Goal: Task Accomplishment & Management: Use online tool/utility

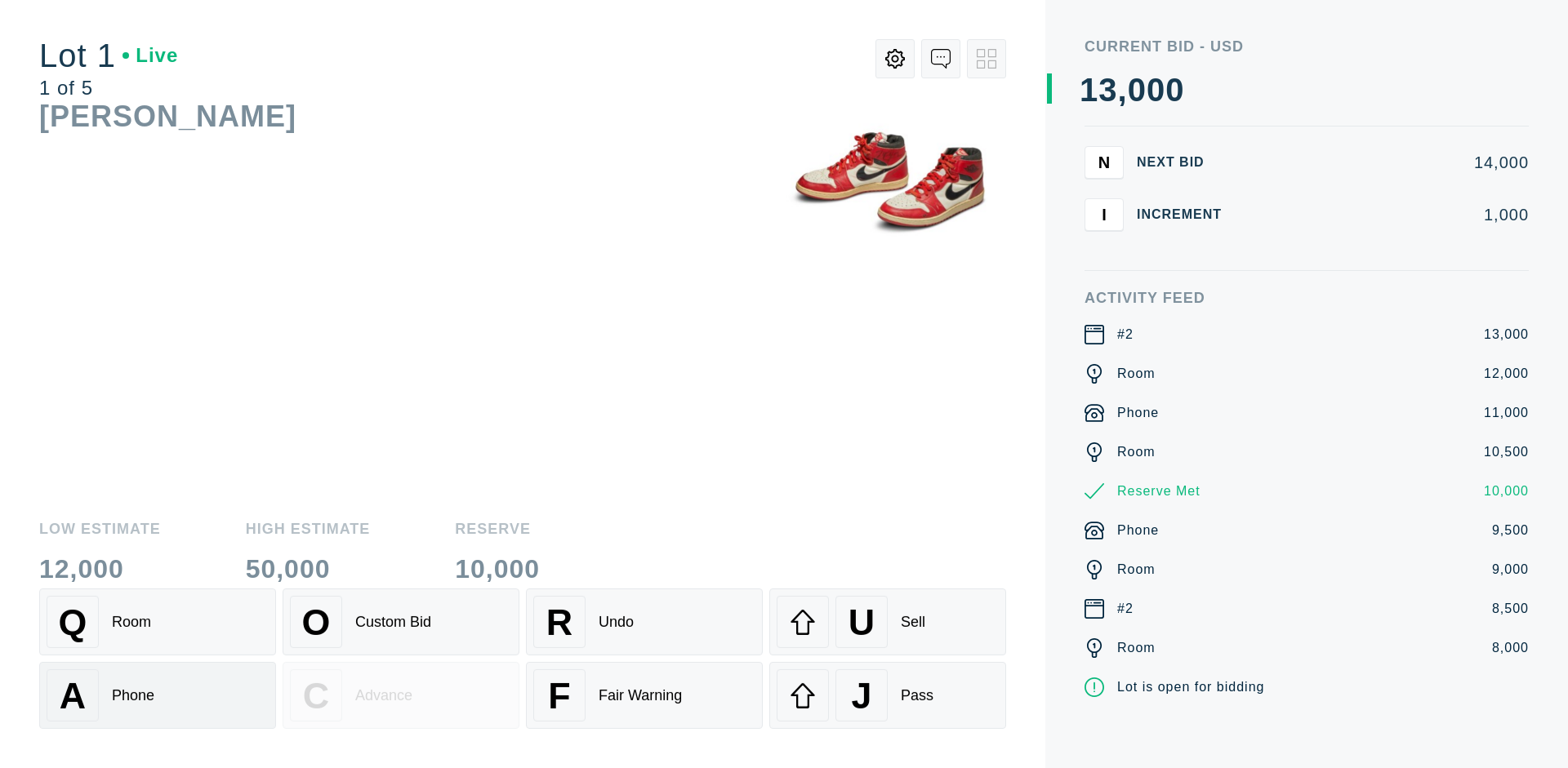
click at [158, 697] on div "A Phone" at bounding box center [158, 695] width 222 height 53
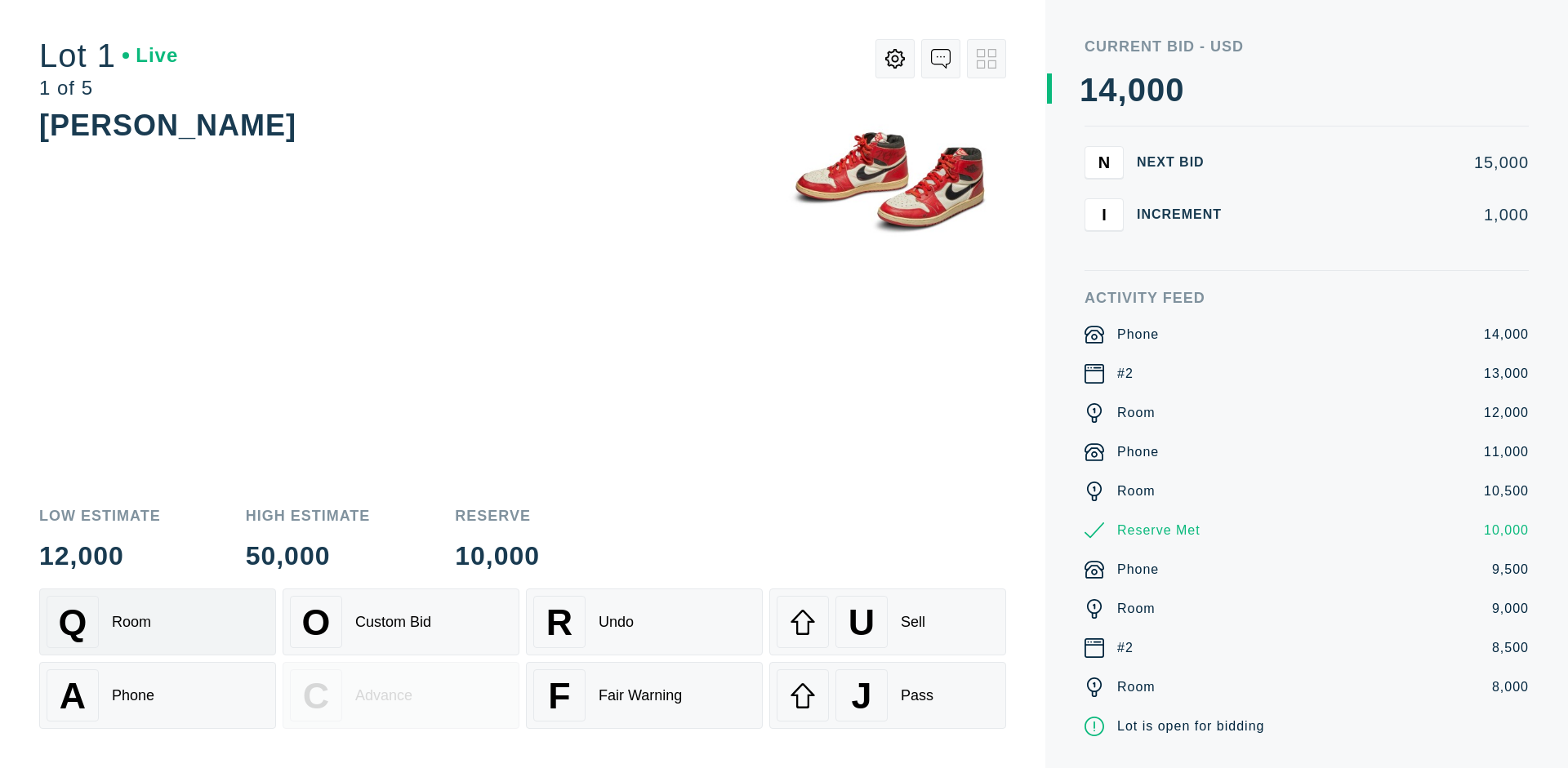
click at [158, 623] on div "Q Room" at bounding box center [158, 622] width 222 height 53
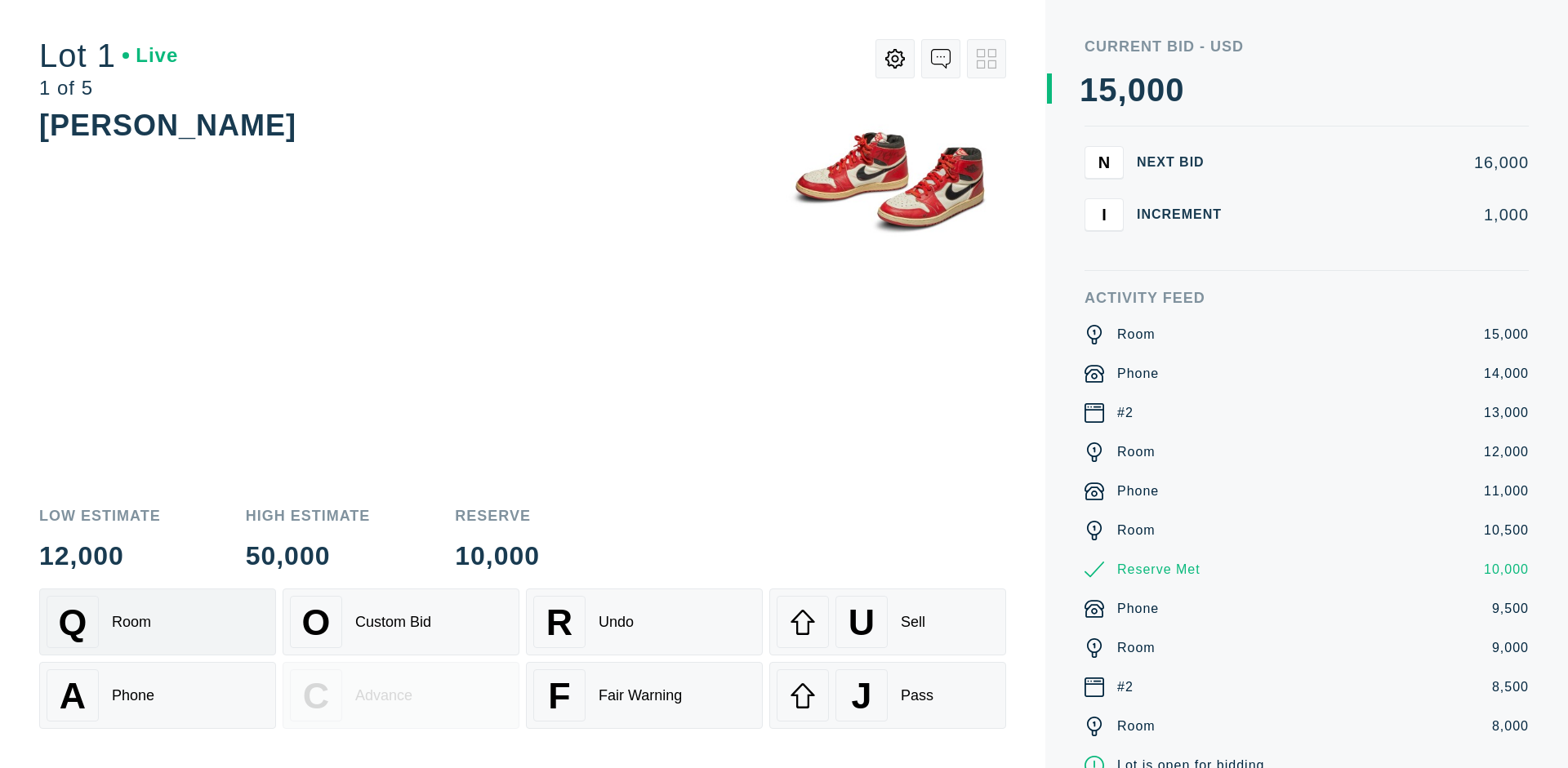
click at [645, 623] on div "R Undo" at bounding box center [644, 622] width 222 height 53
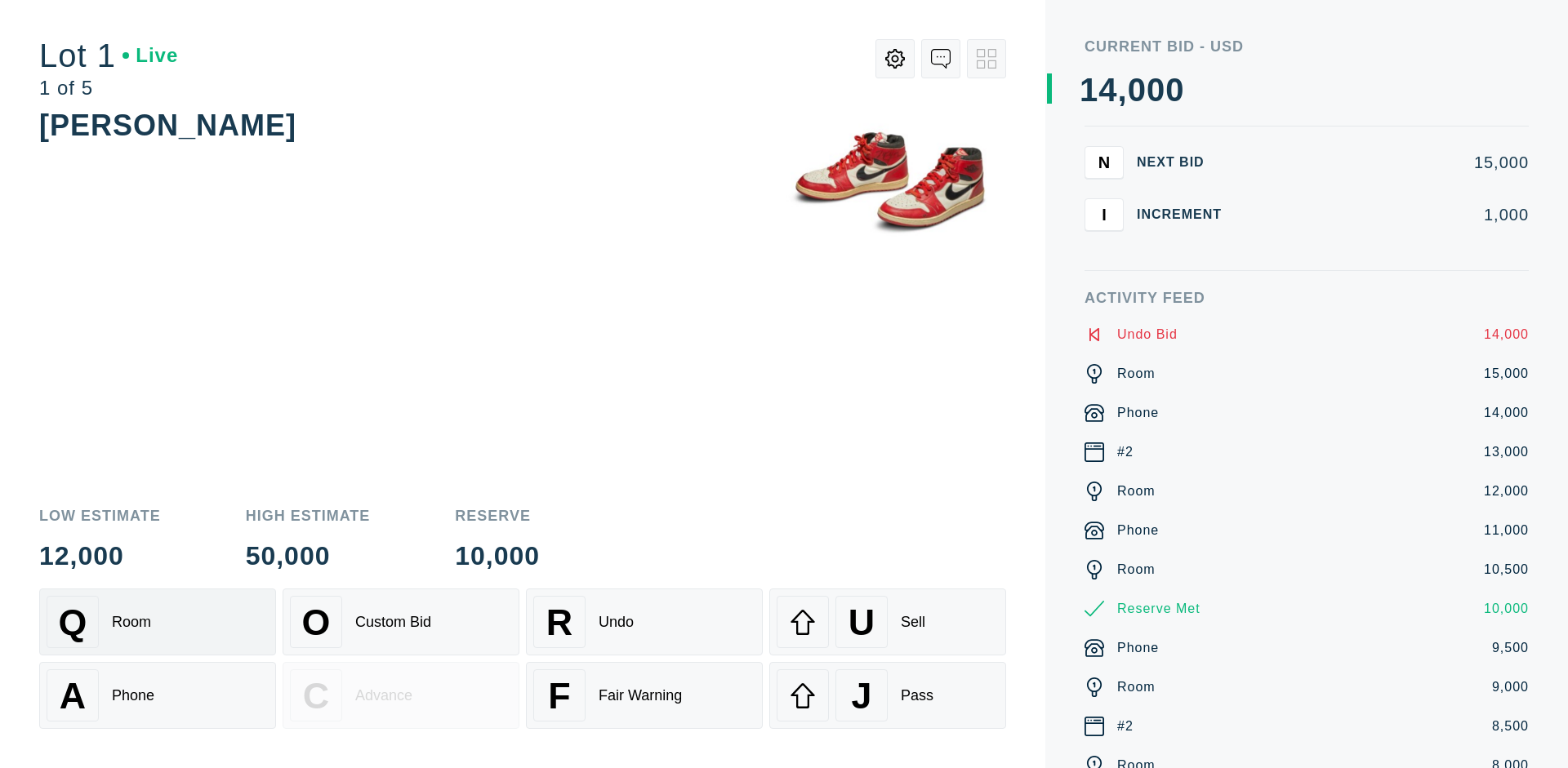
click at [158, 623] on div "Q Room" at bounding box center [158, 622] width 222 height 53
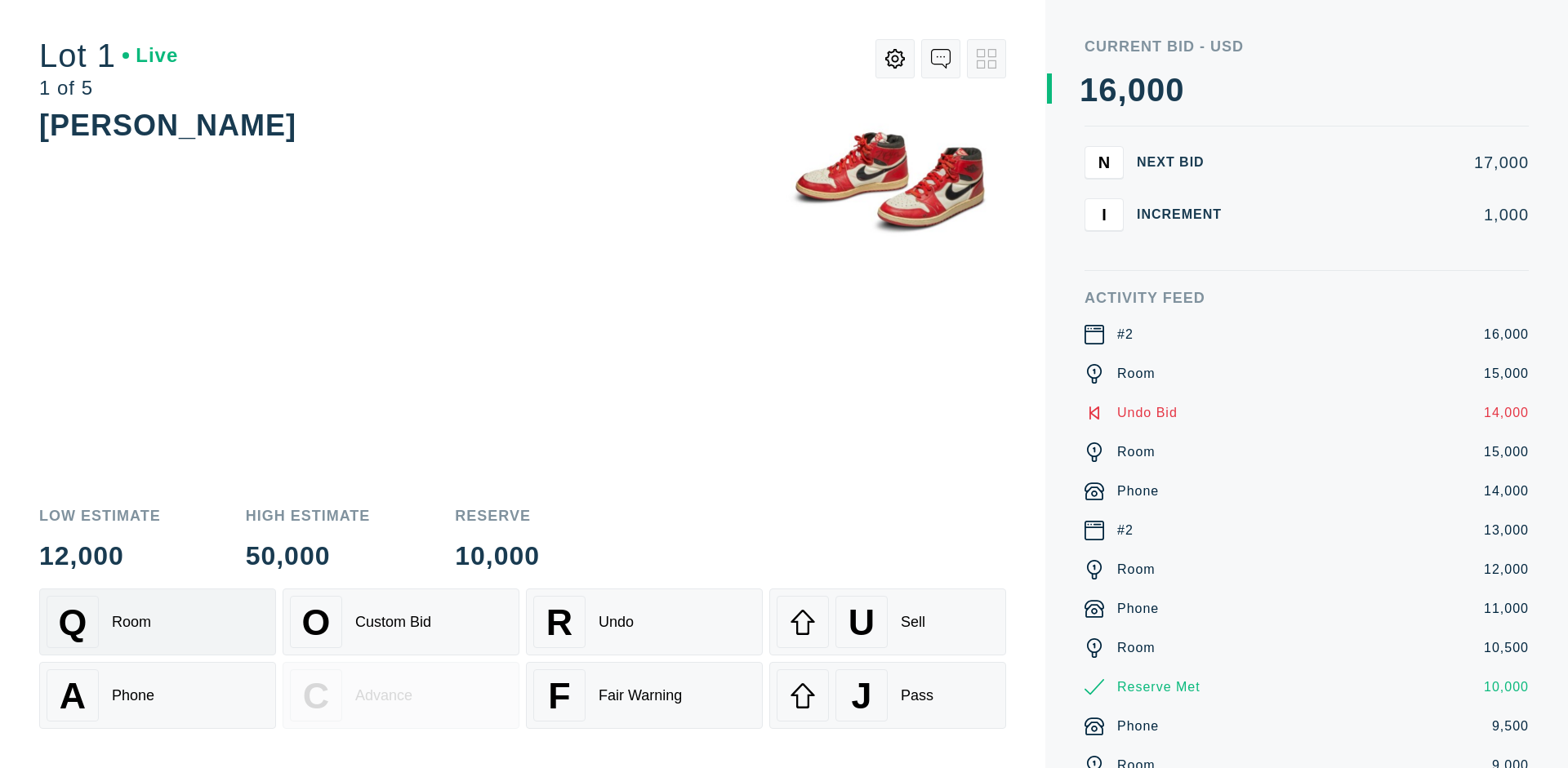
click at [158, 695] on div "A Phone" at bounding box center [158, 695] width 222 height 53
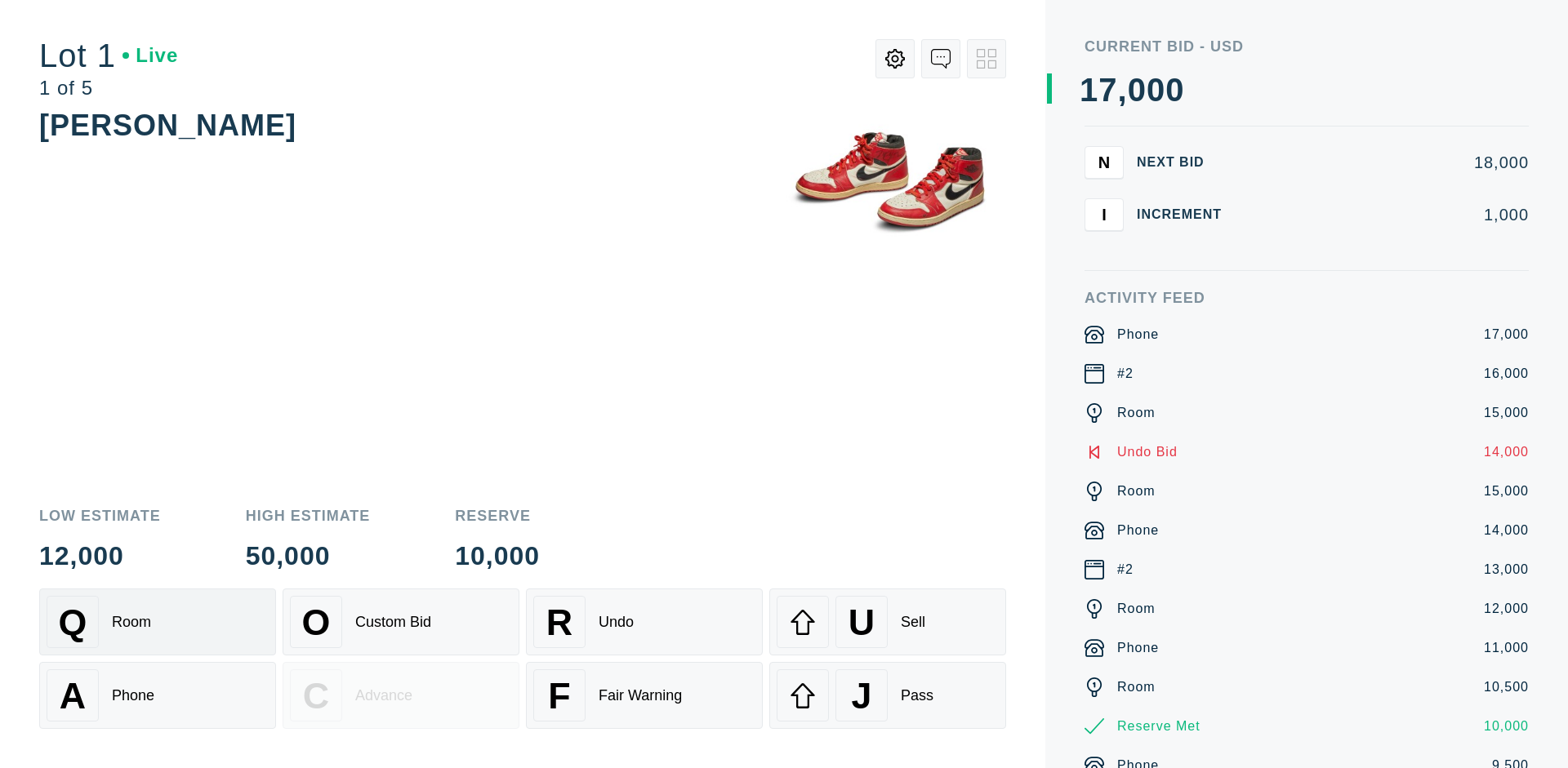
click at [158, 623] on div "Q Room" at bounding box center [158, 622] width 222 height 53
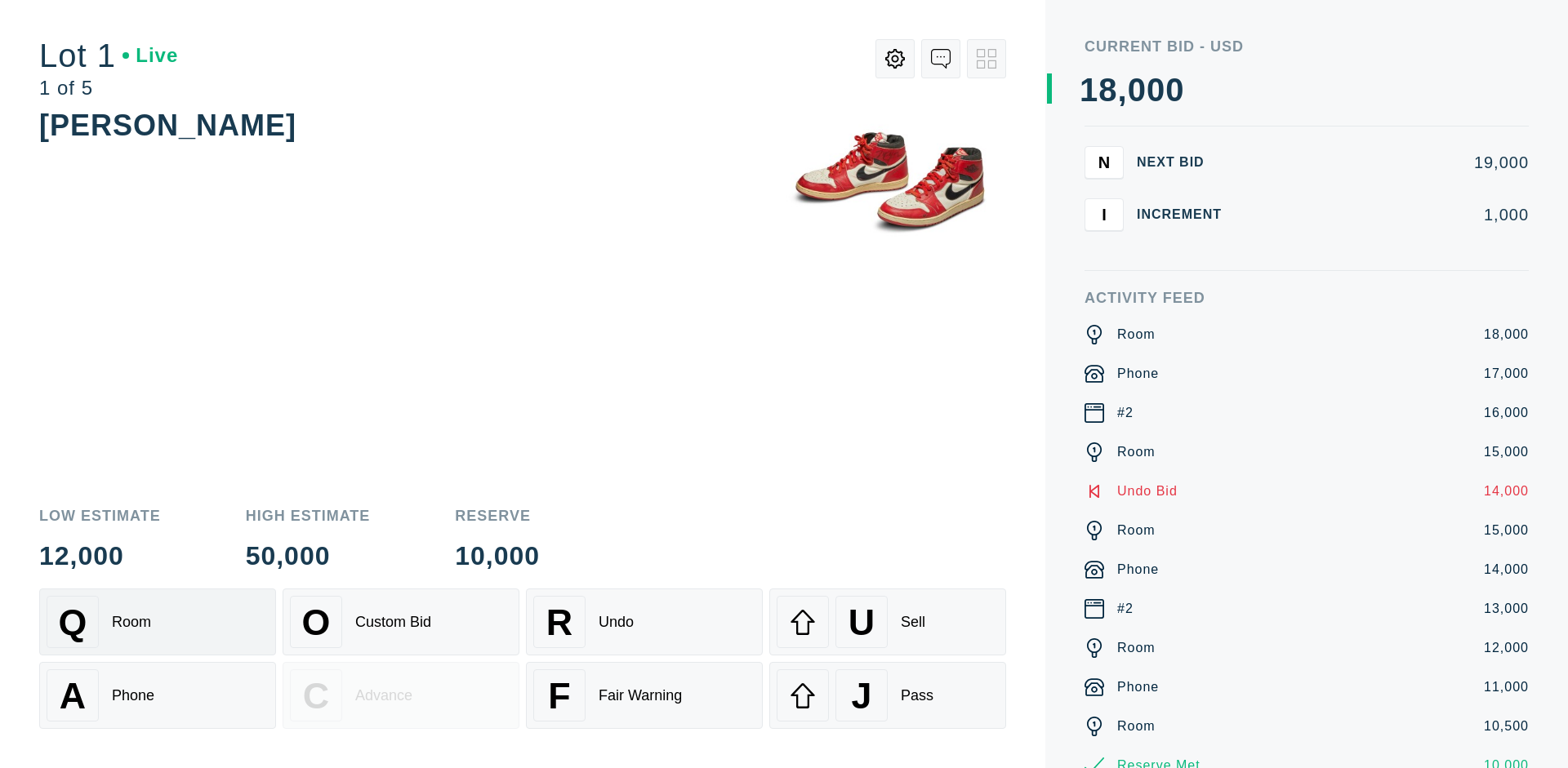
click at [645, 623] on div "R Undo" at bounding box center [644, 622] width 222 height 53
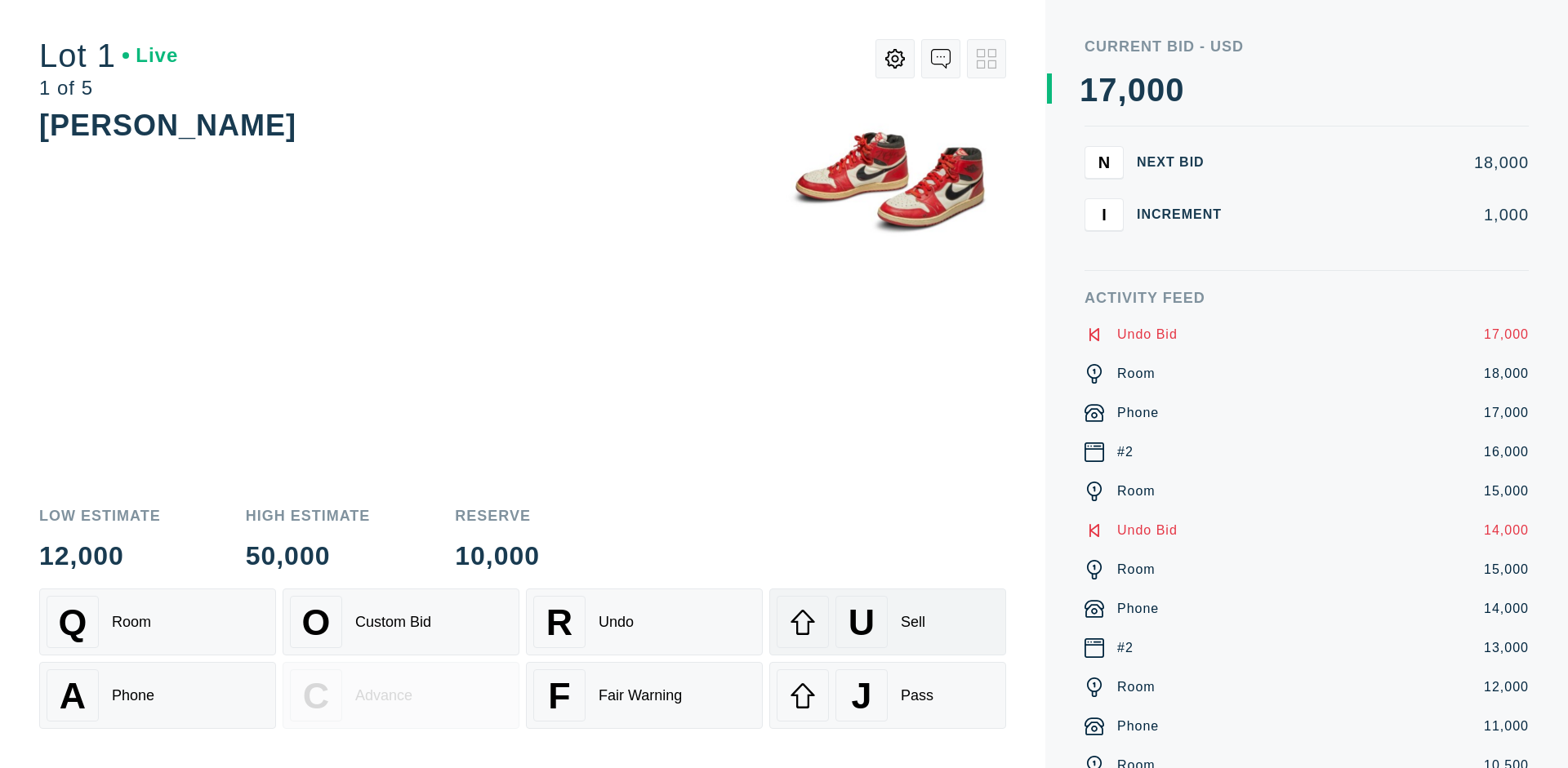
click at [888, 623] on div "U Sell" at bounding box center [888, 622] width 222 height 53
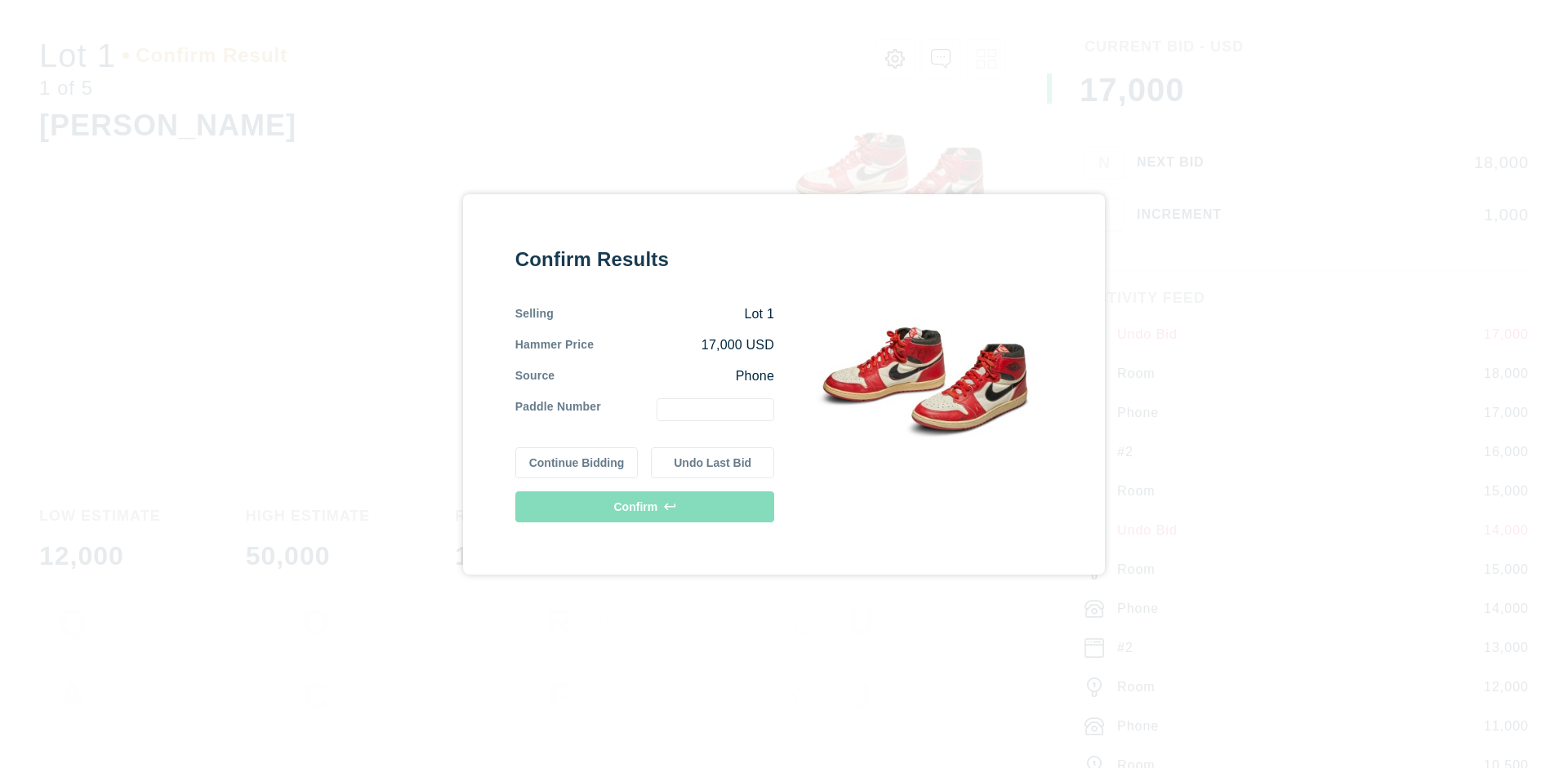
click at [578, 462] on button "Continue Bidding" at bounding box center [577, 463] width 123 height 31
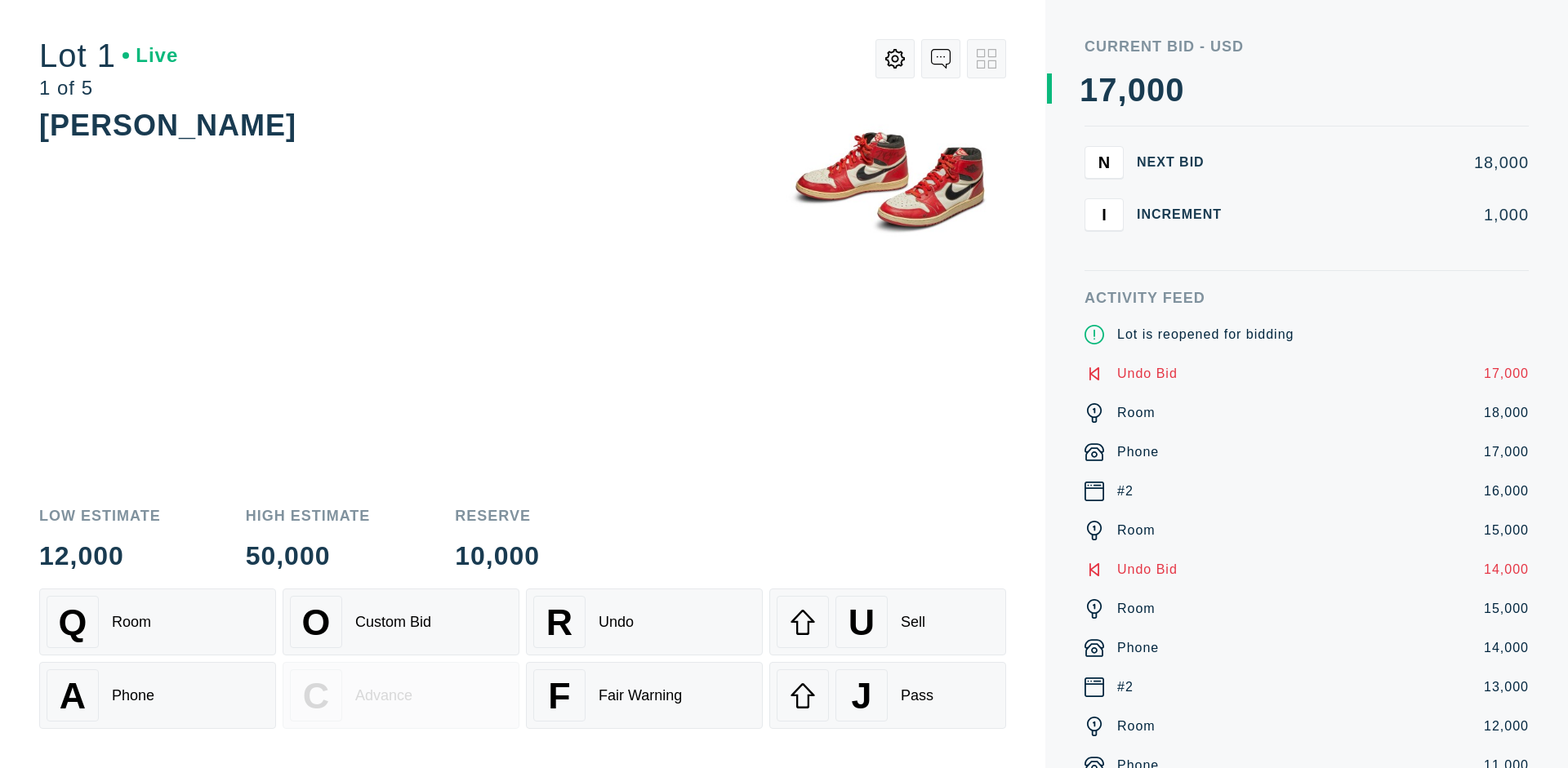
click at [888, 623] on div "U Sell" at bounding box center [888, 622] width 222 height 53
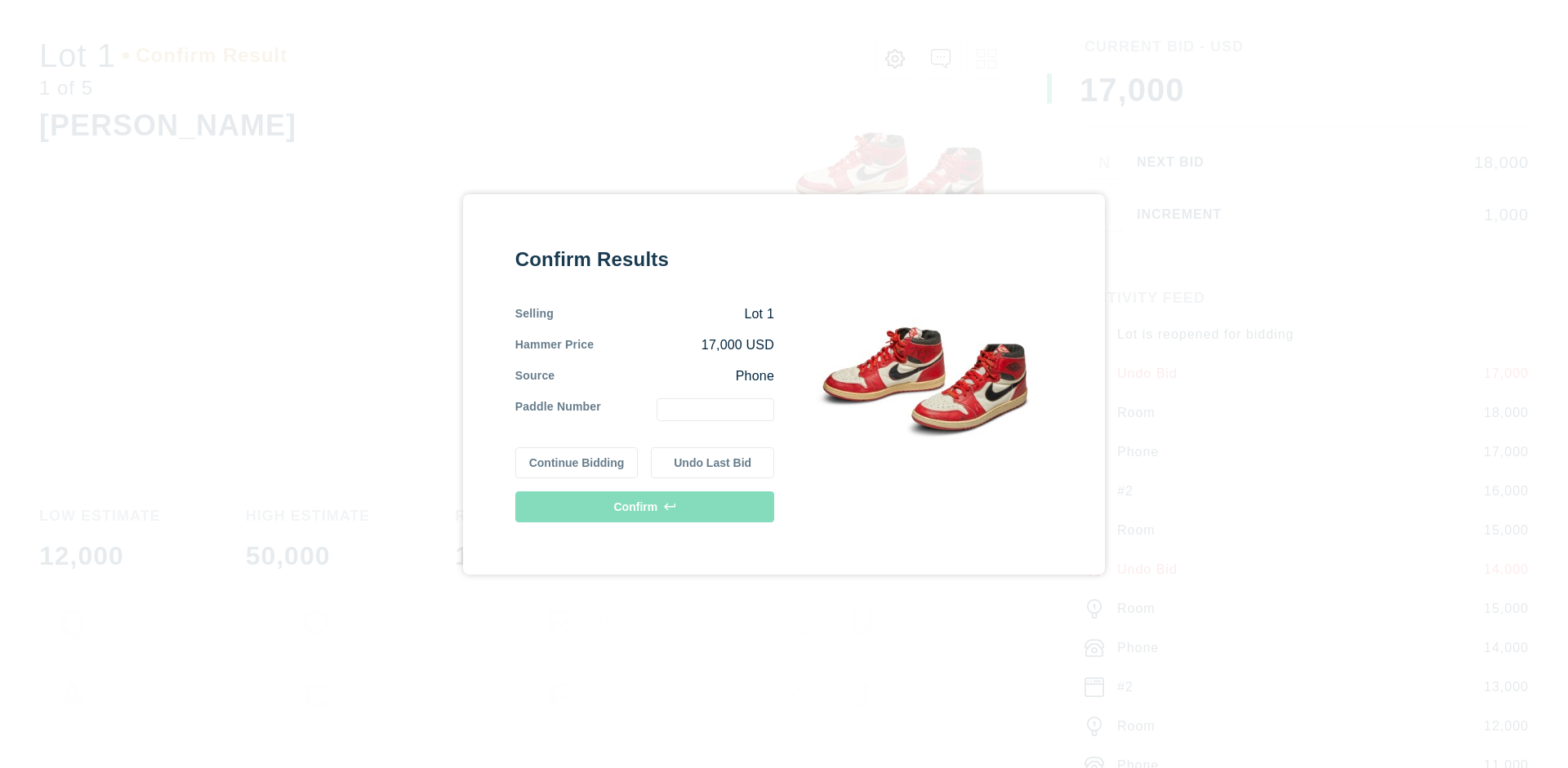
click at [713, 462] on button "Undo Last Bid" at bounding box center [712, 463] width 123 height 31
click at [578, 462] on button "Continue Bidding" at bounding box center [577, 463] width 123 height 31
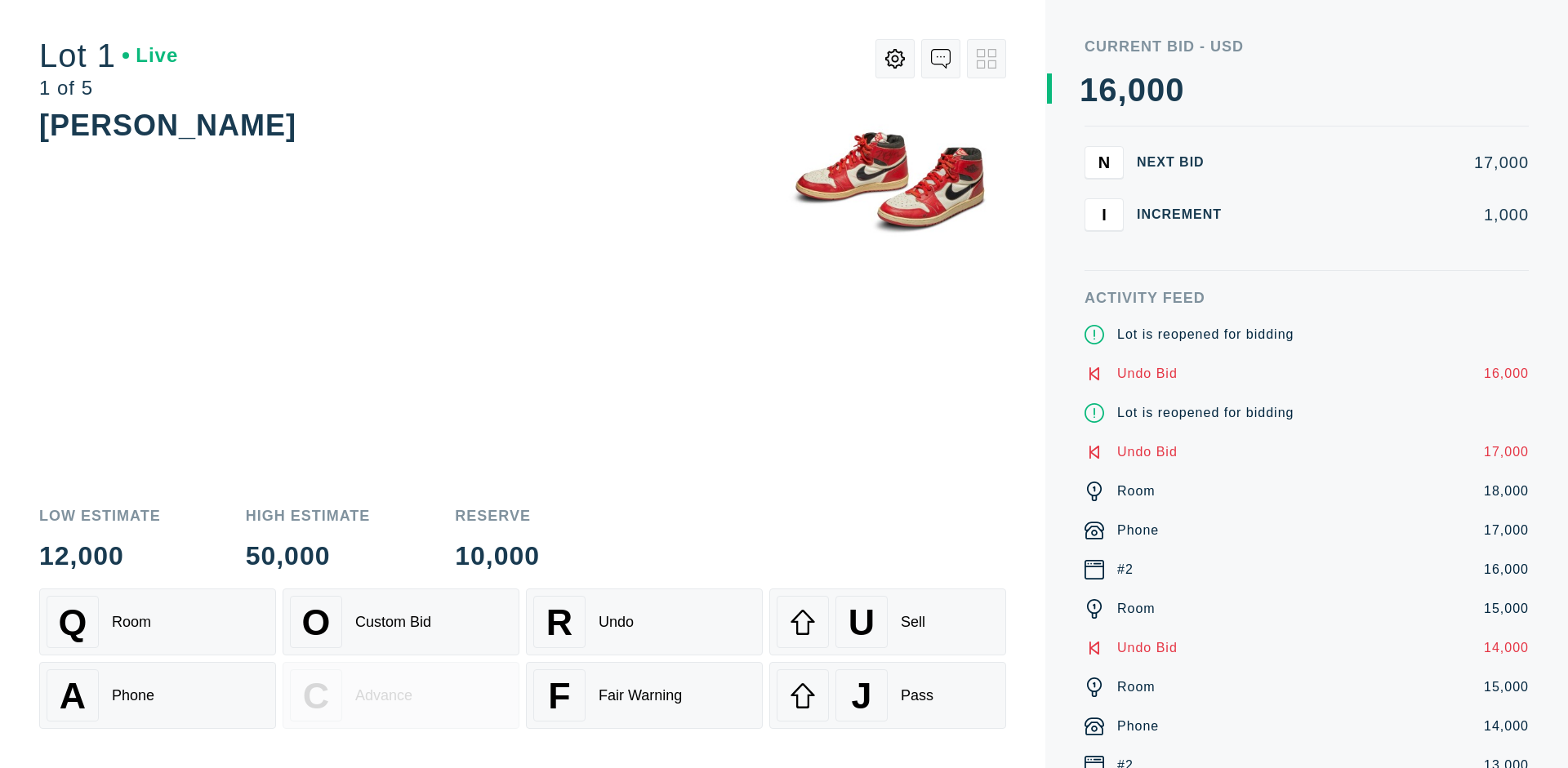
click at [888, 695] on div "J Pass" at bounding box center [888, 695] width 222 height 53
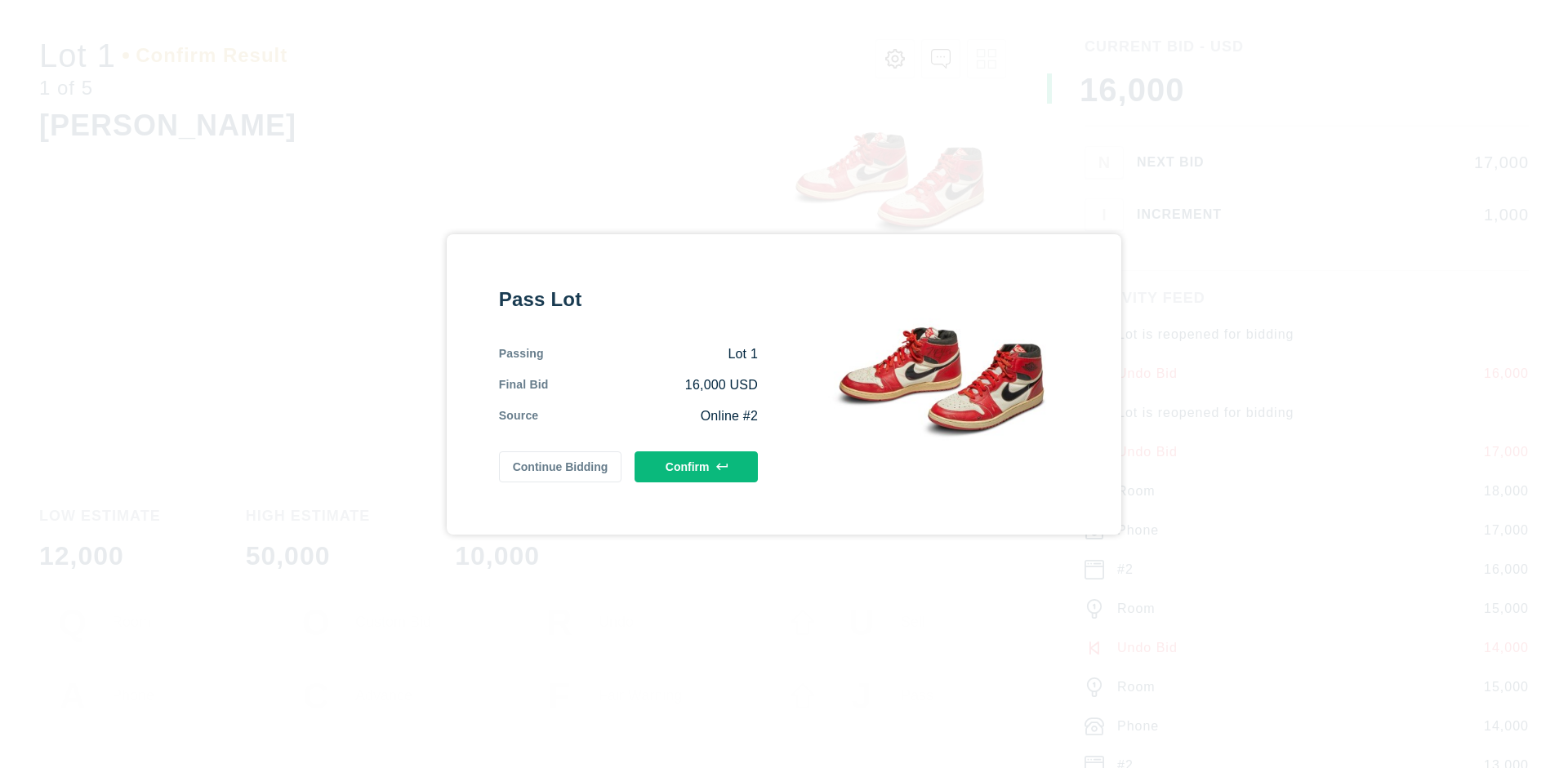
click at [696, 466] on button "Confirm" at bounding box center [696, 467] width 123 height 31
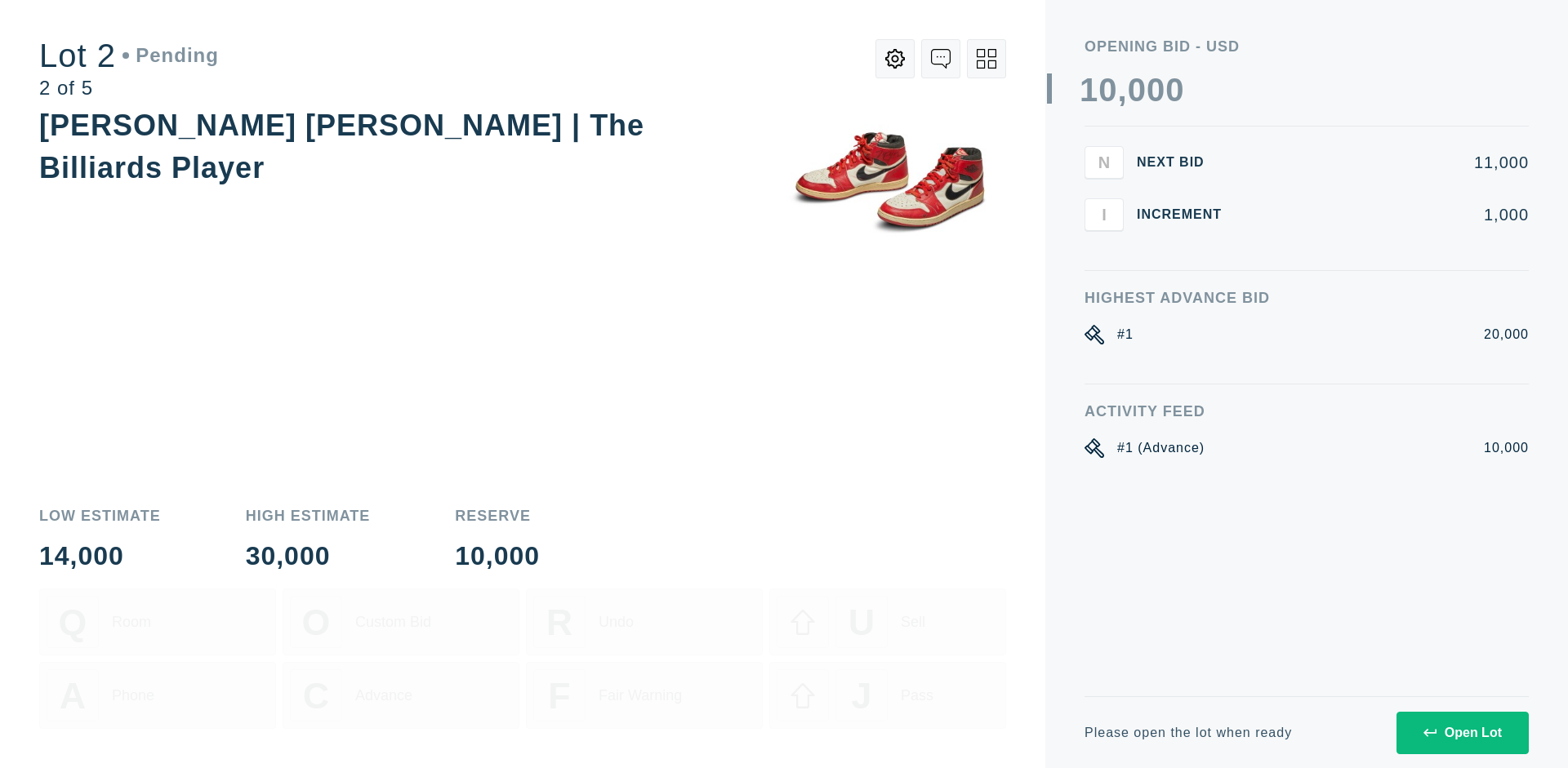
click at [1462, 733] on div "Open Lot" at bounding box center [1463, 733] width 78 height 14
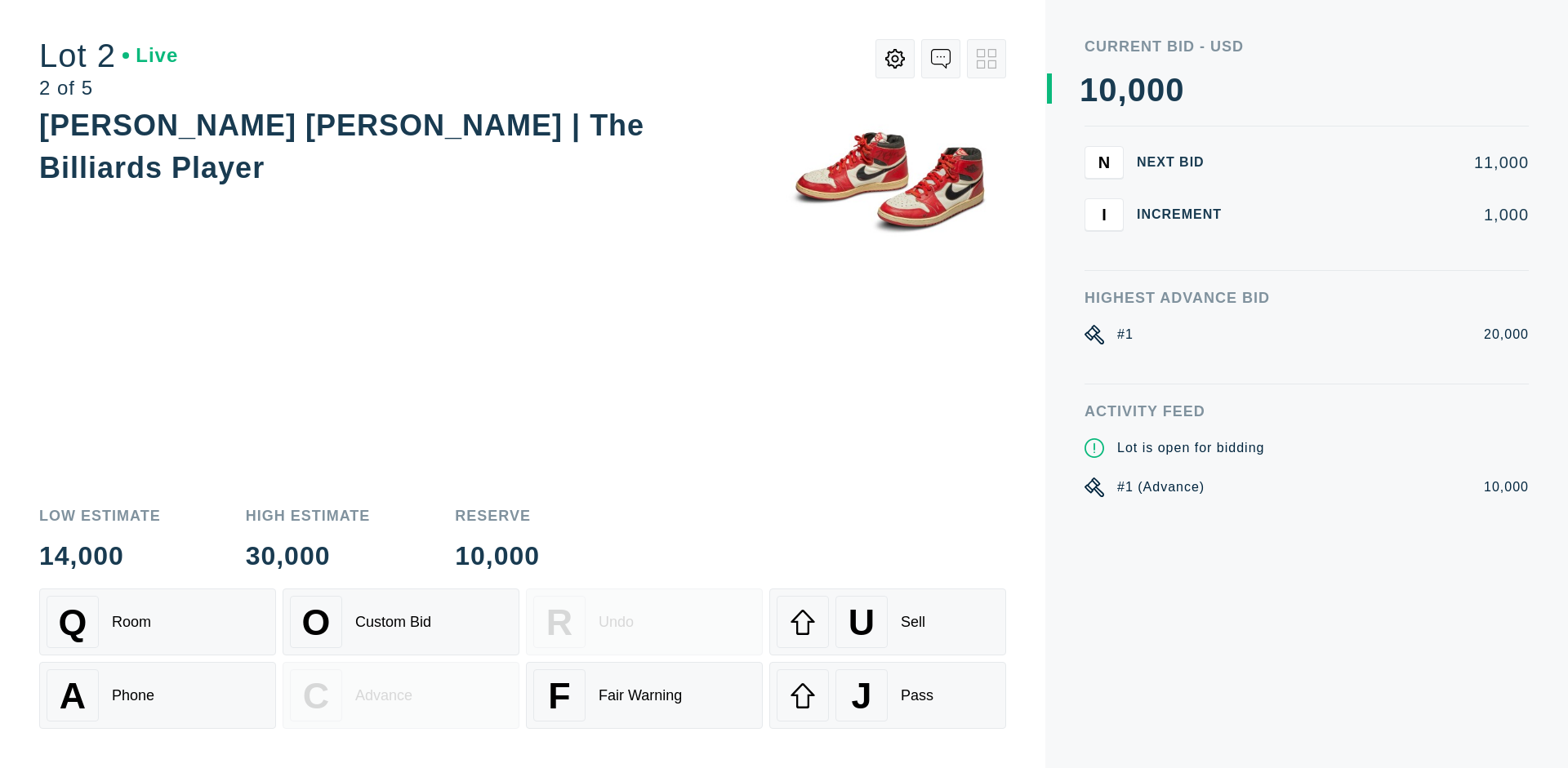
click at [158, 623] on div "Q Room" at bounding box center [158, 622] width 222 height 53
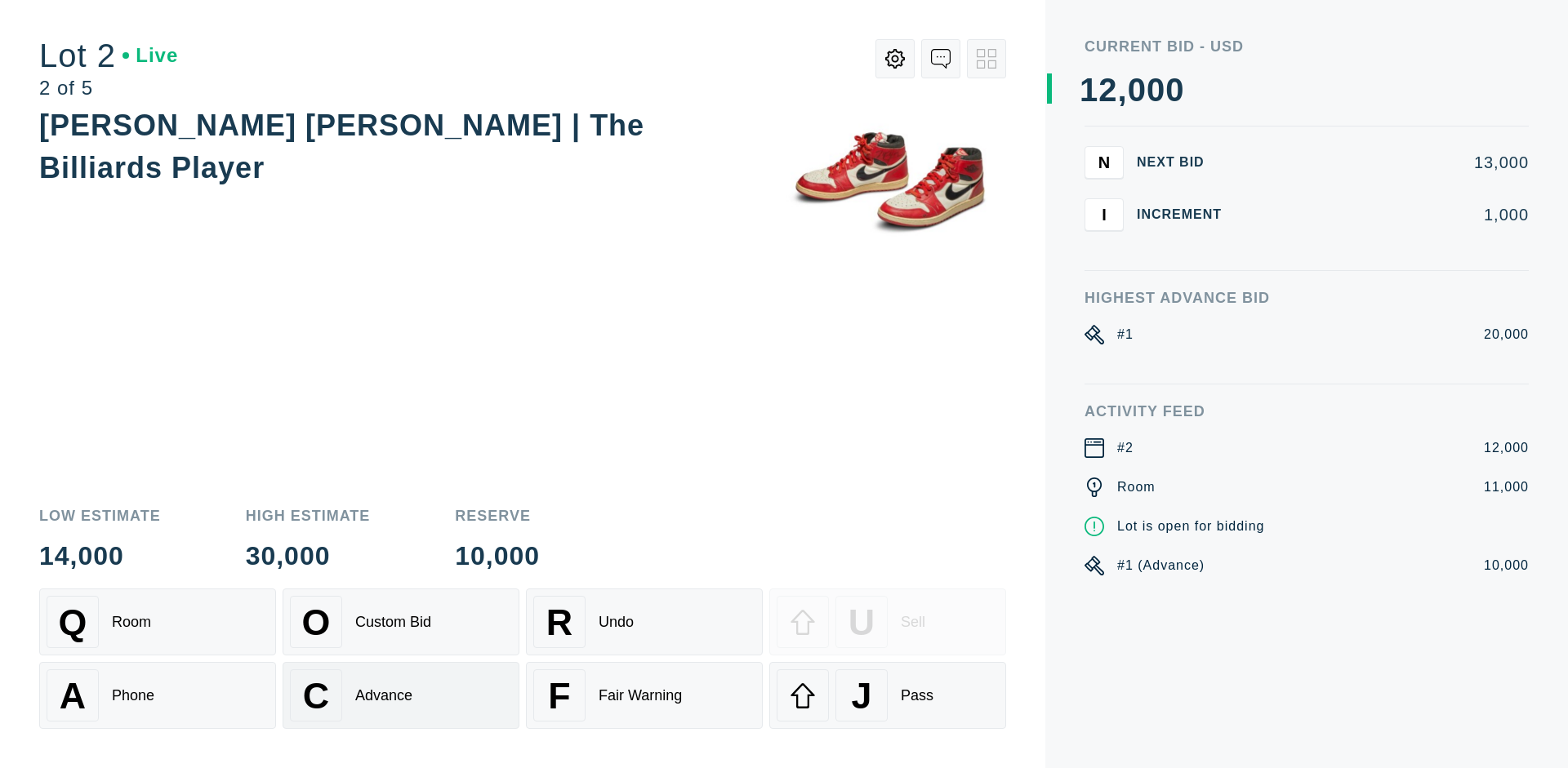
click at [401, 695] on div "Advance" at bounding box center [384, 696] width 57 height 17
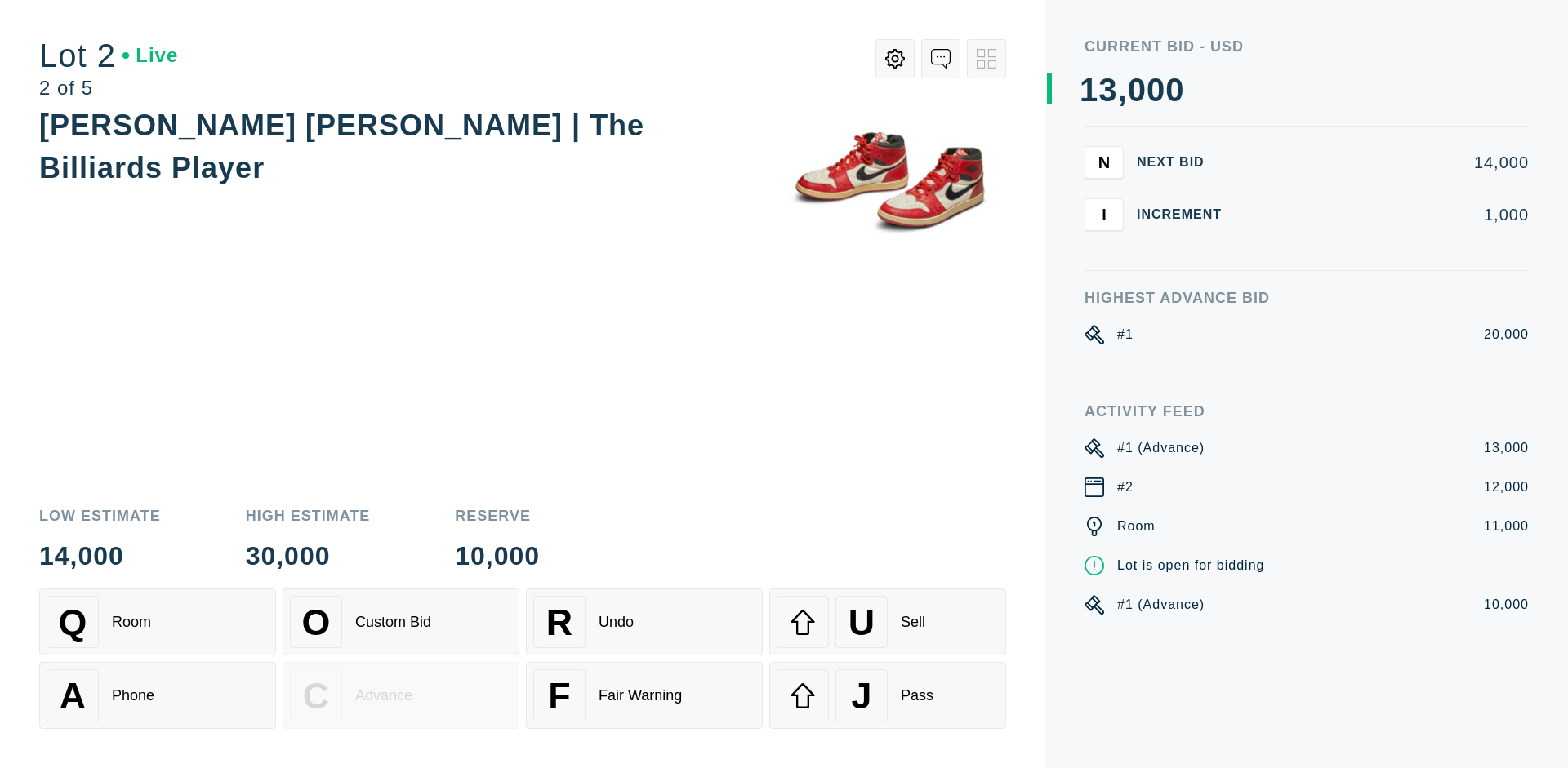
click at [888, 623] on div "U Sell" at bounding box center [888, 622] width 222 height 53
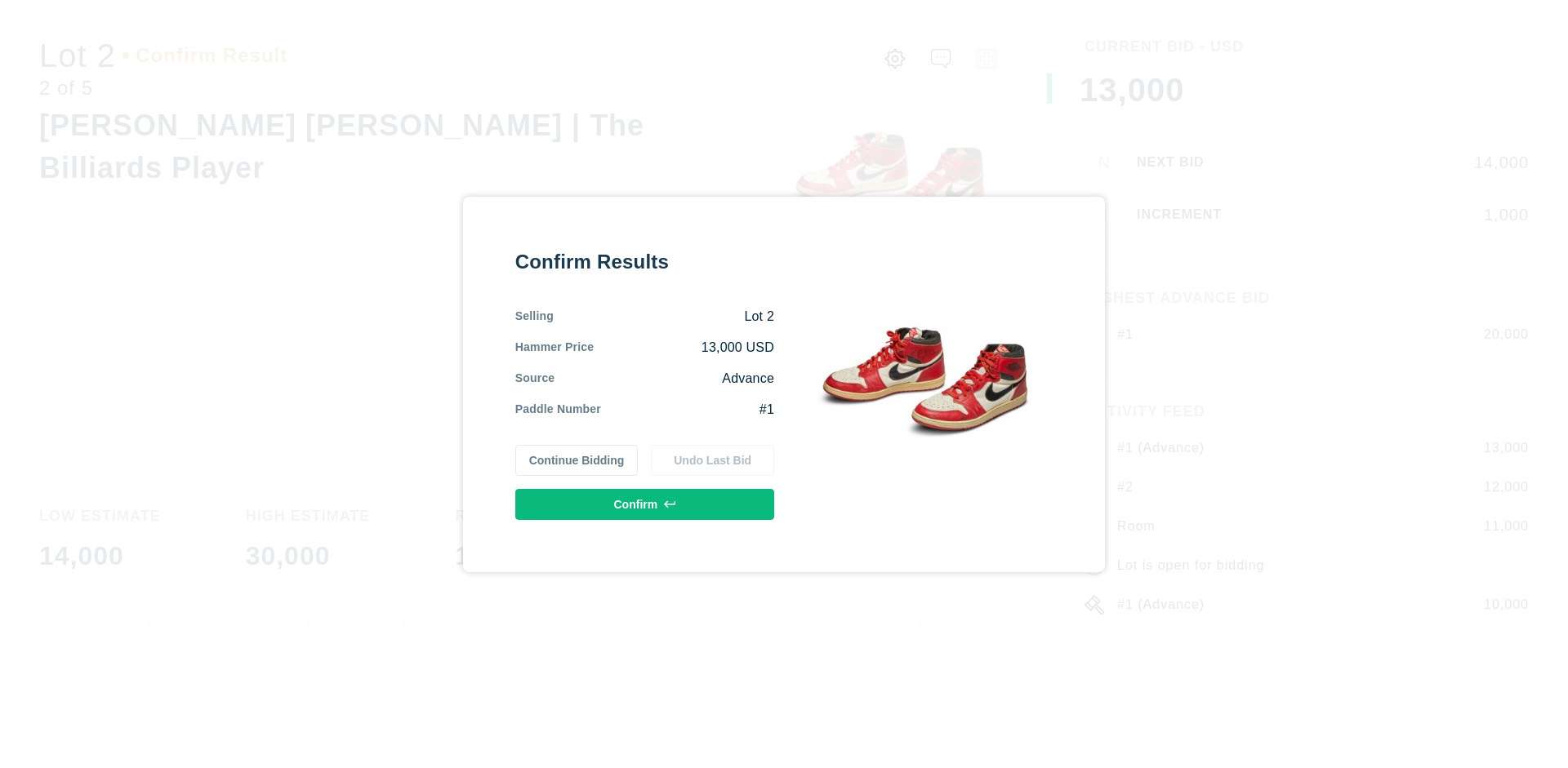
click at [645, 504] on button "Confirm" at bounding box center [645, 504] width 259 height 31
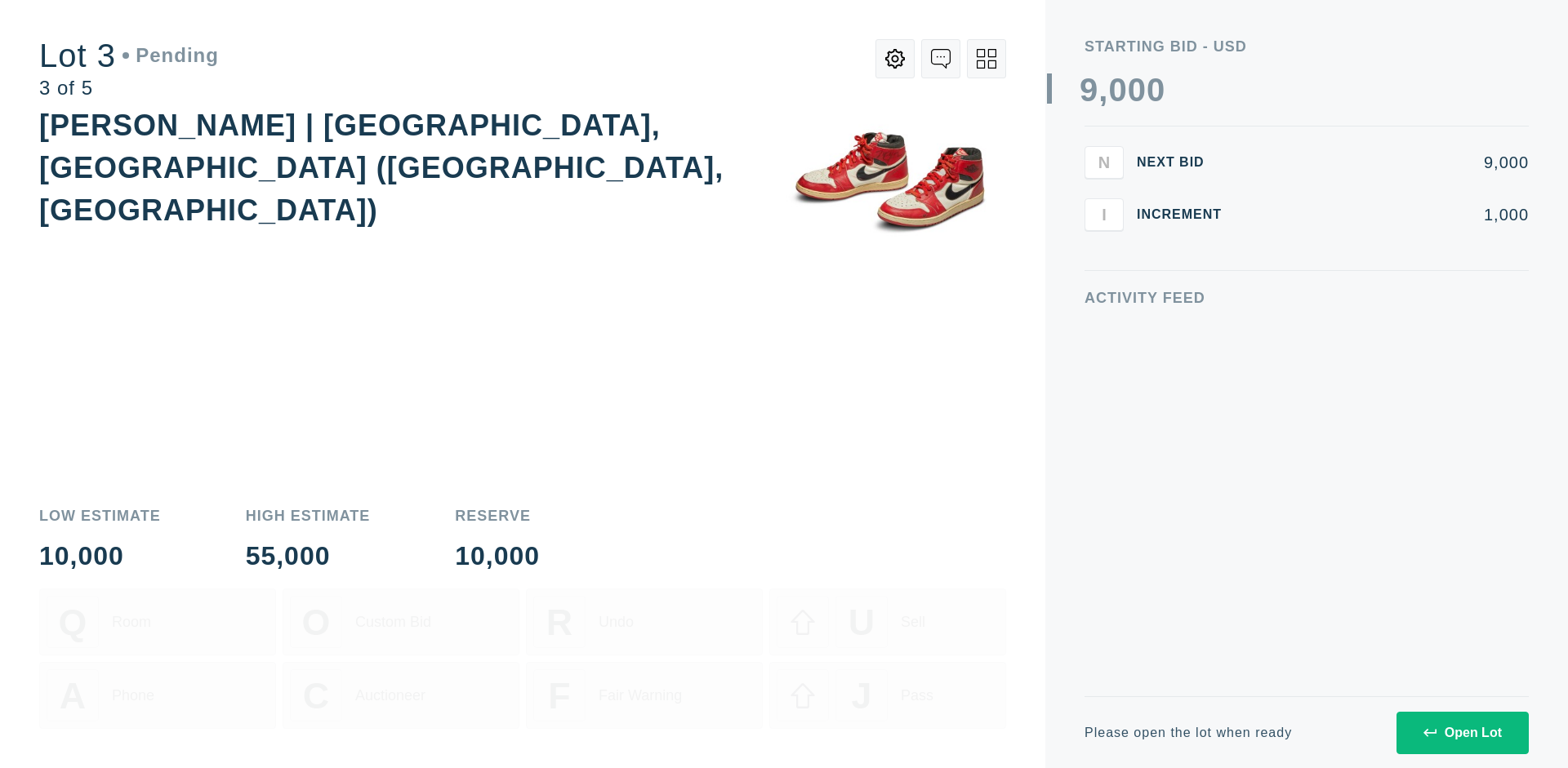
click at [1462, 733] on div "Open Lot" at bounding box center [1463, 733] width 78 height 14
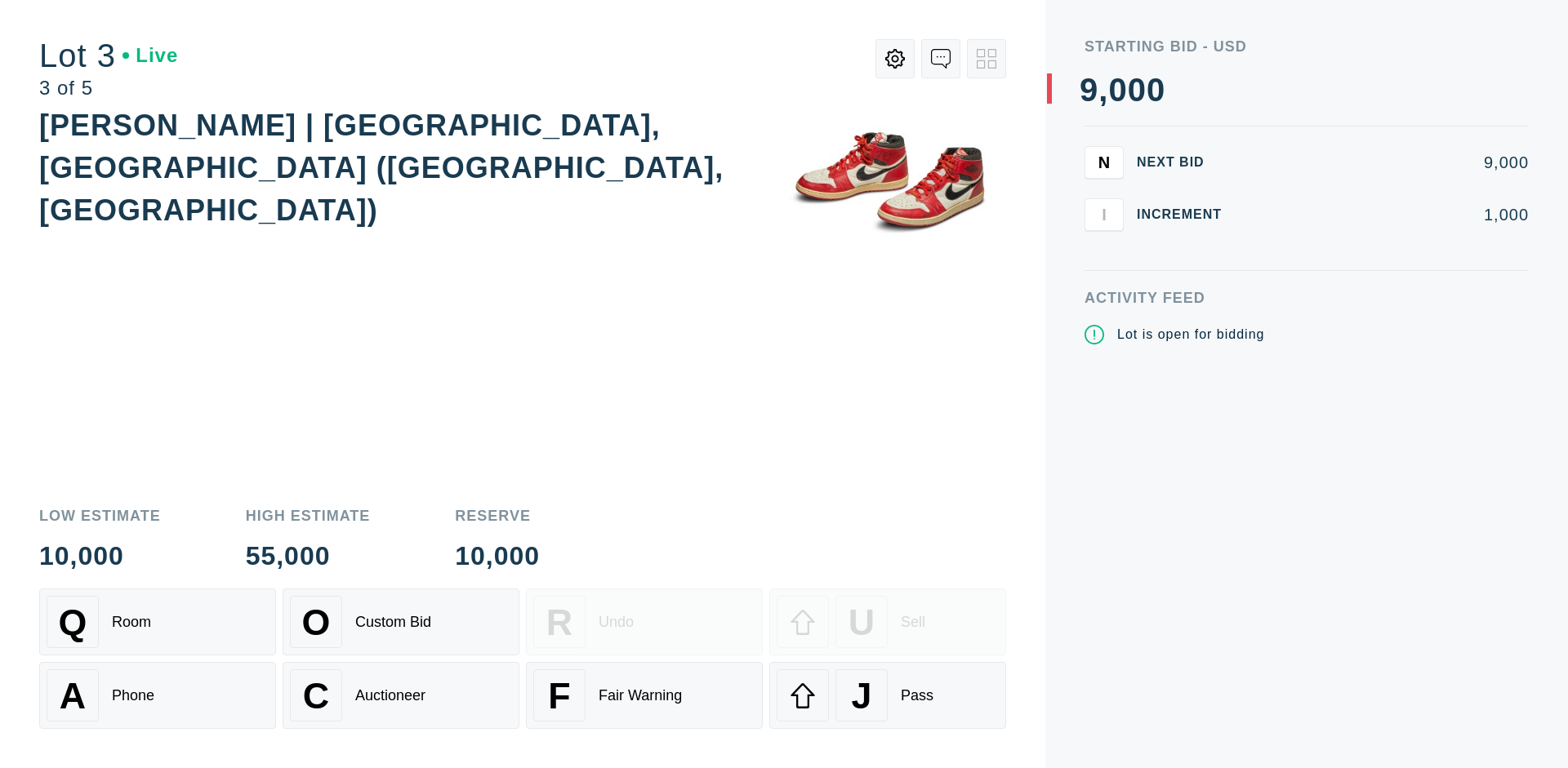
click at [888, 695] on div "J Pass" at bounding box center [888, 695] width 222 height 53
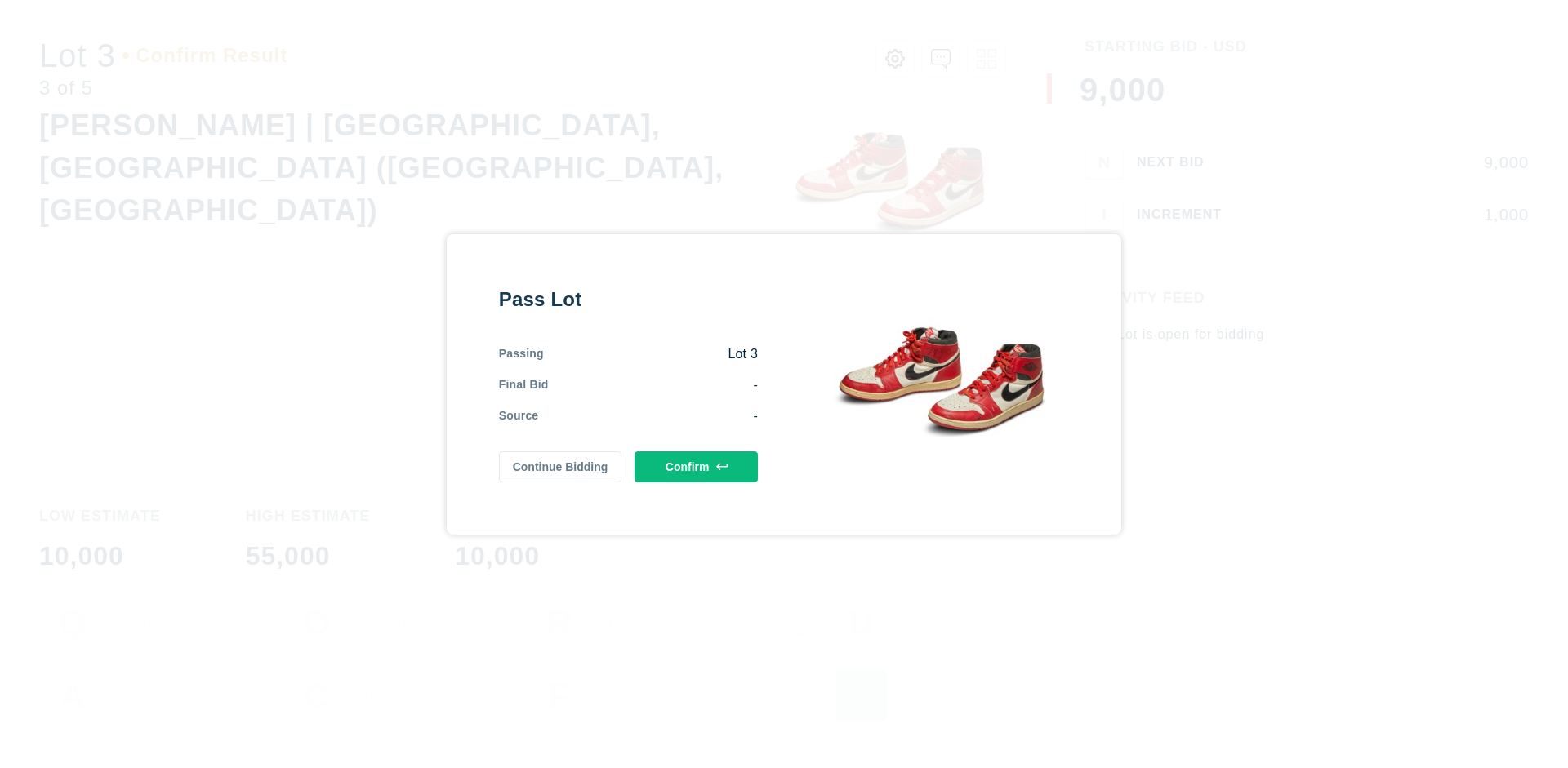
click at [696, 464] on button "Confirm" at bounding box center [696, 467] width 123 height 31
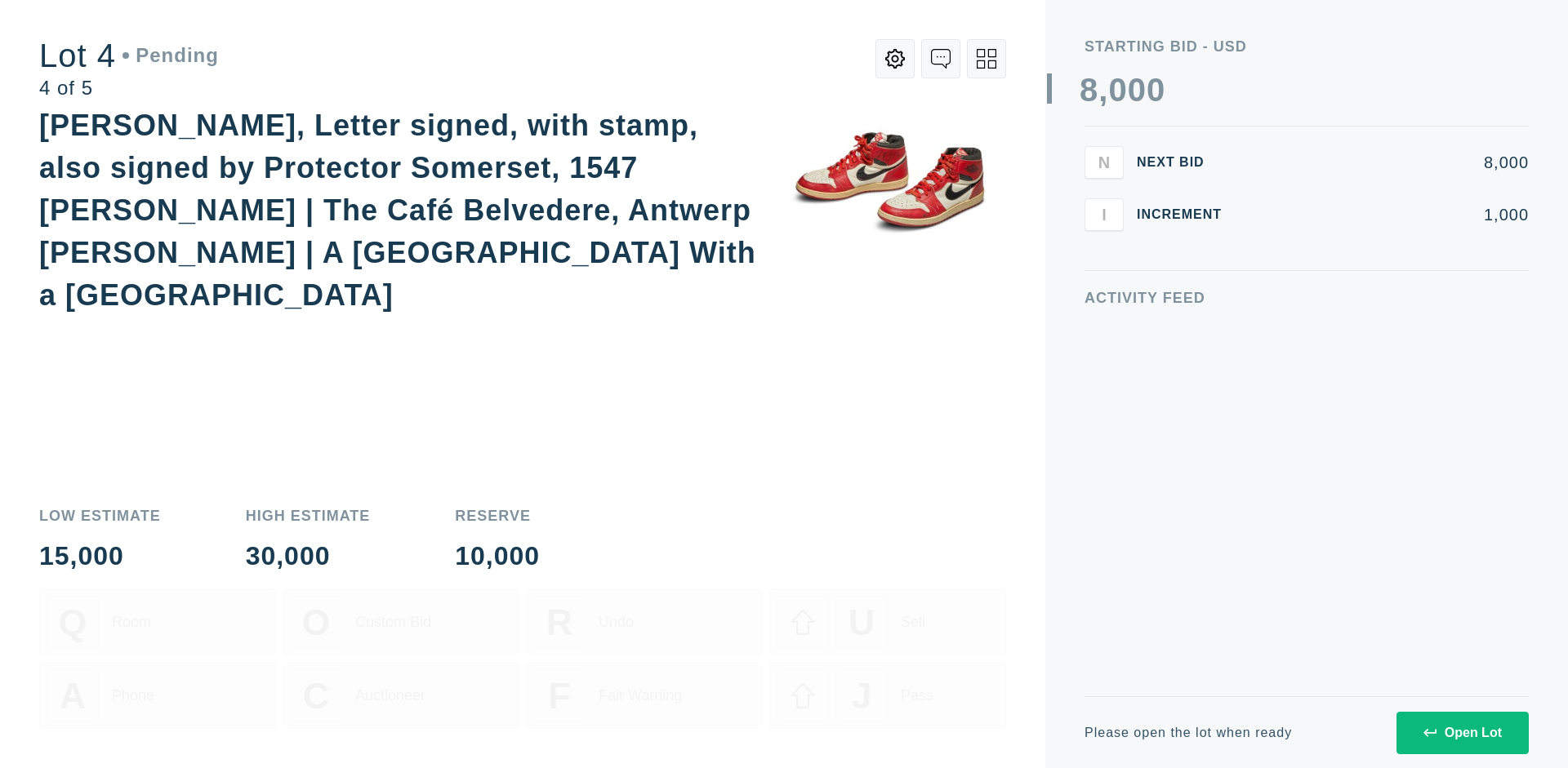
click at [1462, 733] on div "Open Lot" at bounding box center [1463, 733] width 78 height 14
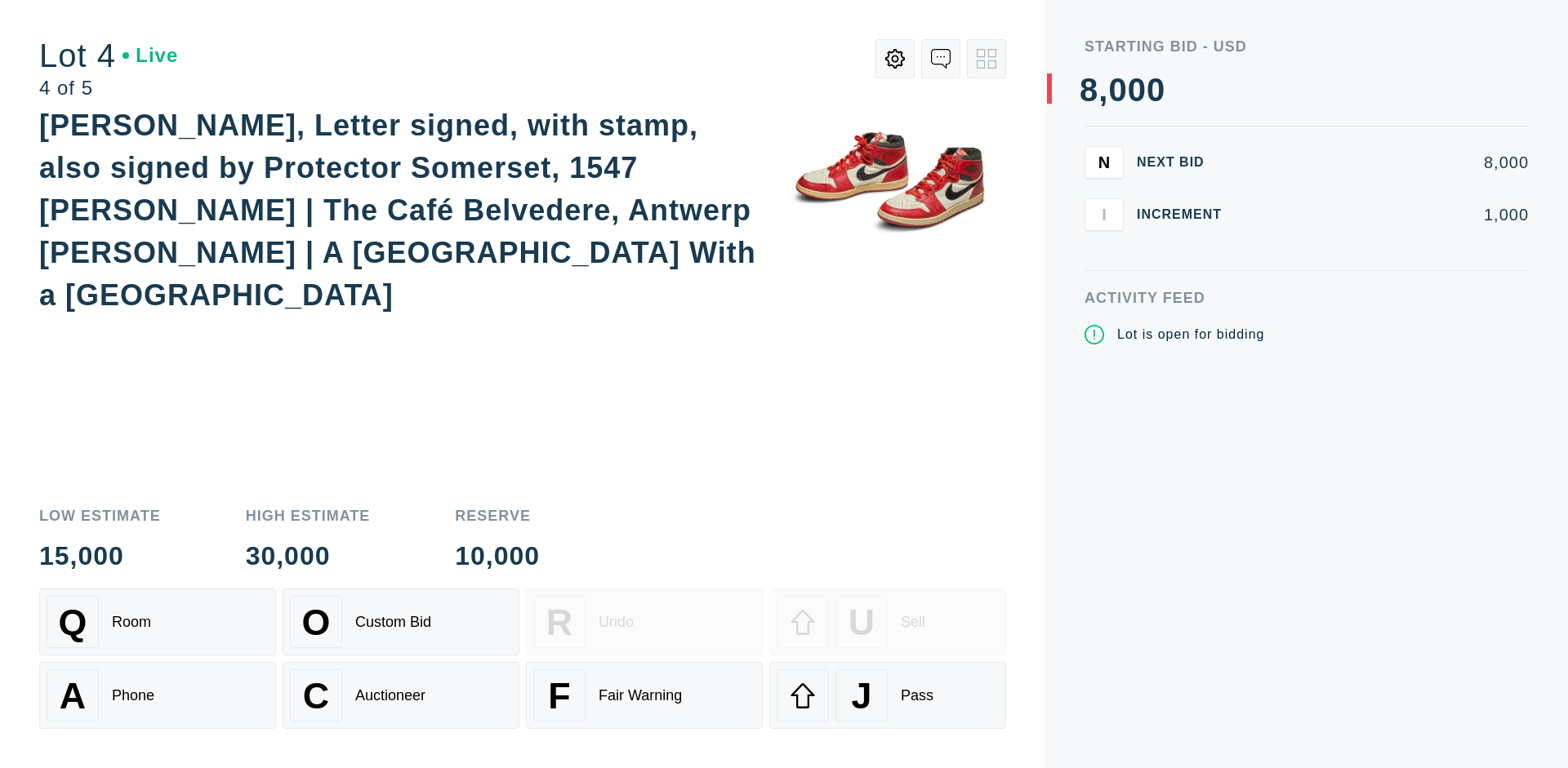
click at [158, 623] on div "Q Room" at bounding box center [158, 622] width 222 height 53
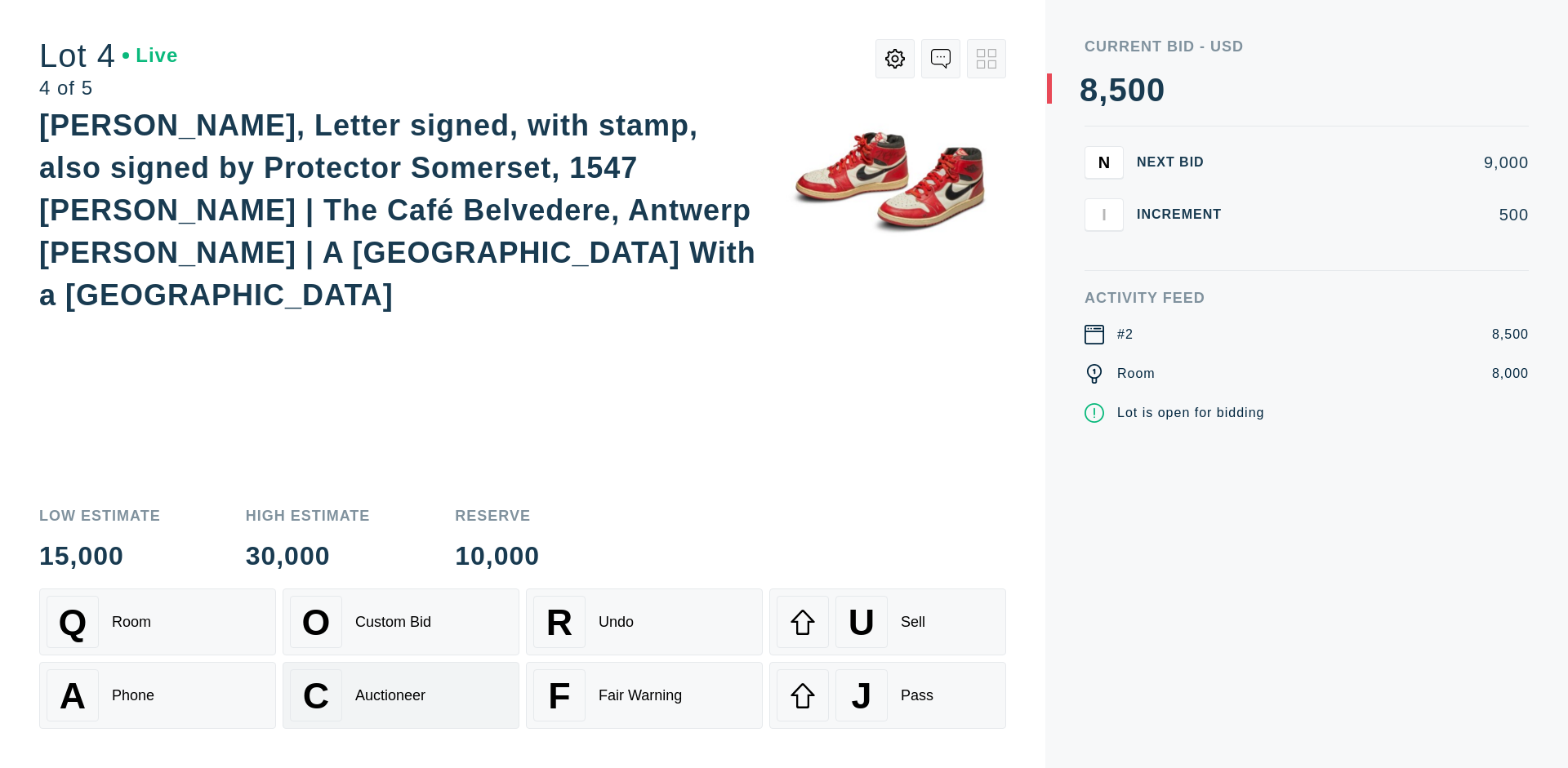
click at [401, 695] on div "Auctioneer" at bounding box center [389, 696] width 70 height 17
click at [888, 695] on div "J Pass" at bounding box center [888, 695] width 222 height 53
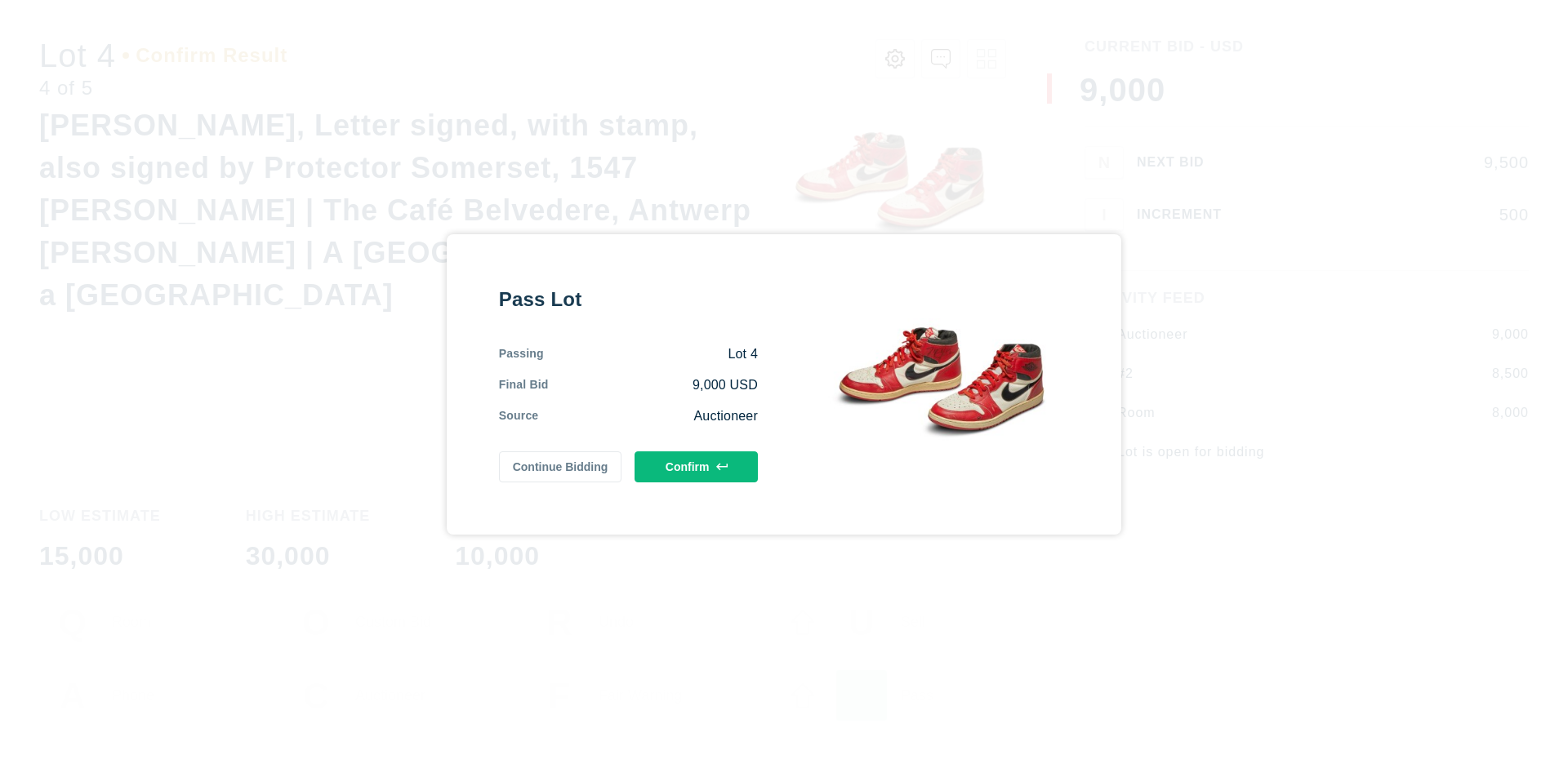
click at [696, 463] on button "Confirm" at bounding box center [696, 467] width 123 height 31
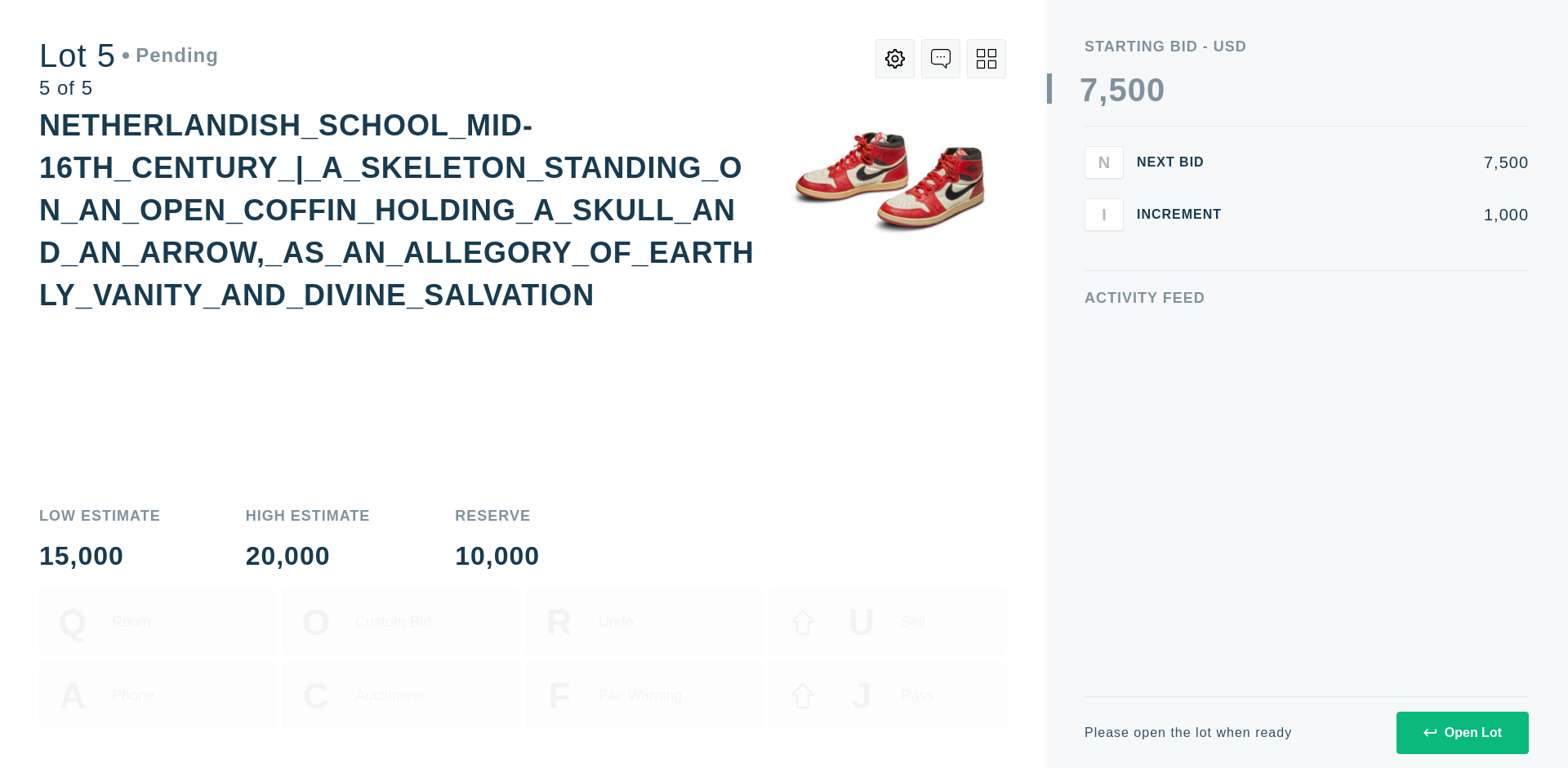
click at [1462, 733] on div "Open Lot" at bounding box center [1463, 733] width 78 height 14
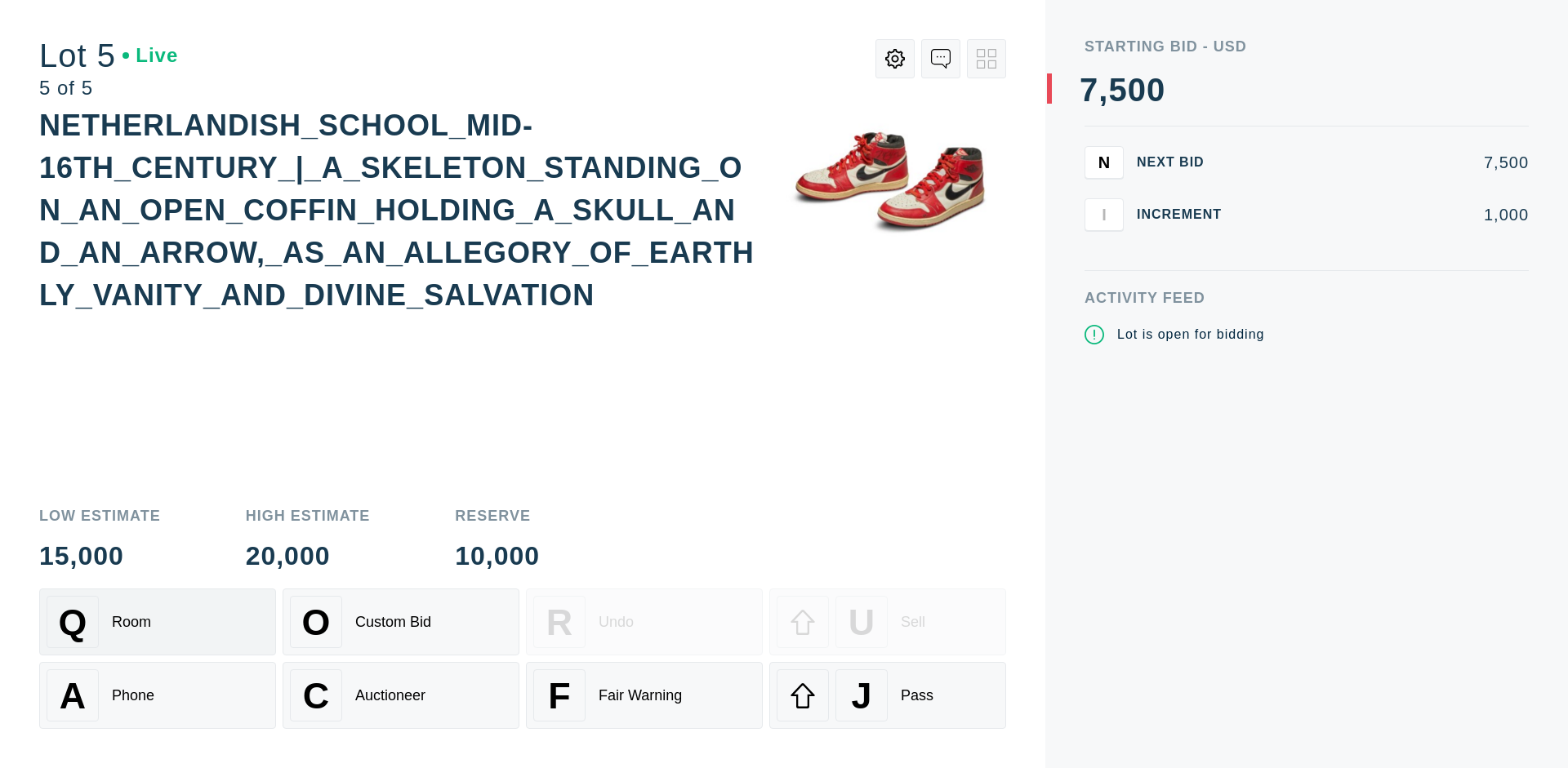
click at [158, 623] on div "Q Room" at bounding box center [158, 622] width 222 height 53
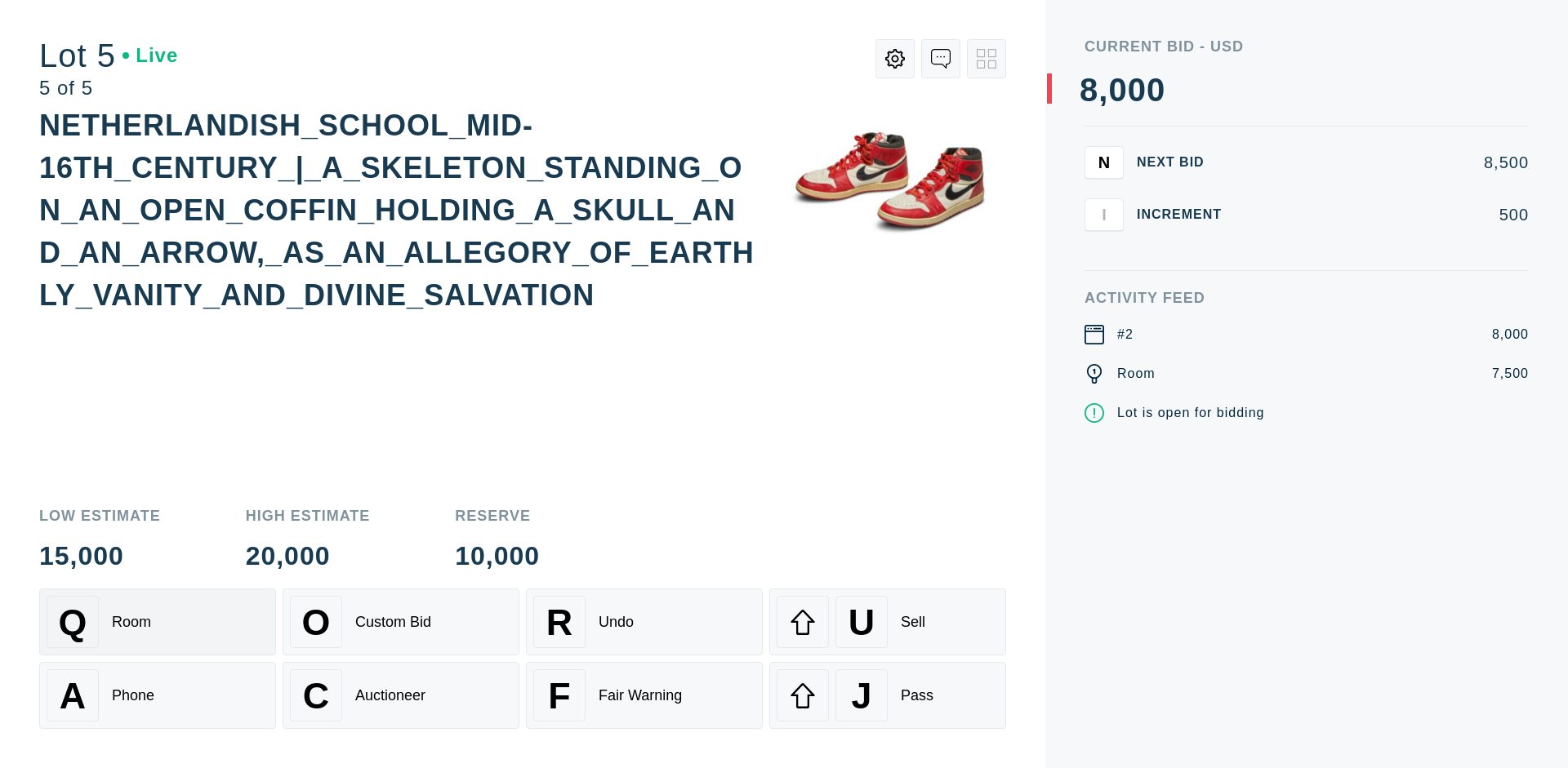
click at [158, 623] on div "Q Room" at bounding box center [158, 622] width 222 height 53
click at [888, 623] on div "U Sell" at bounding box center [888, 622] width 222 height 53
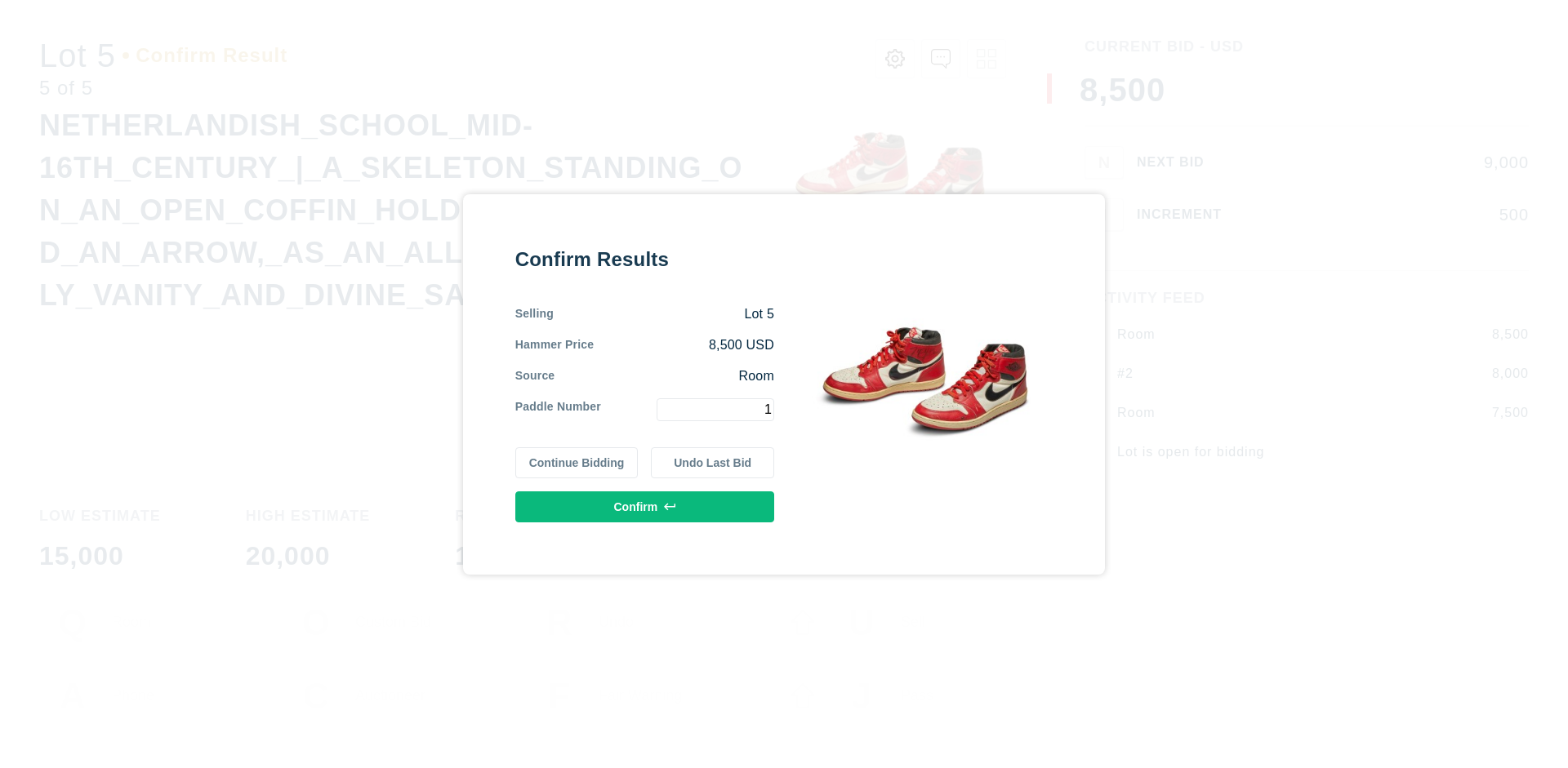
type input "1"
click at [645, 506] on button "Confirm" at bounding box center [645, 507] width 259 height 31
